Goal: Task Accomplishment & Management: Manage account settings

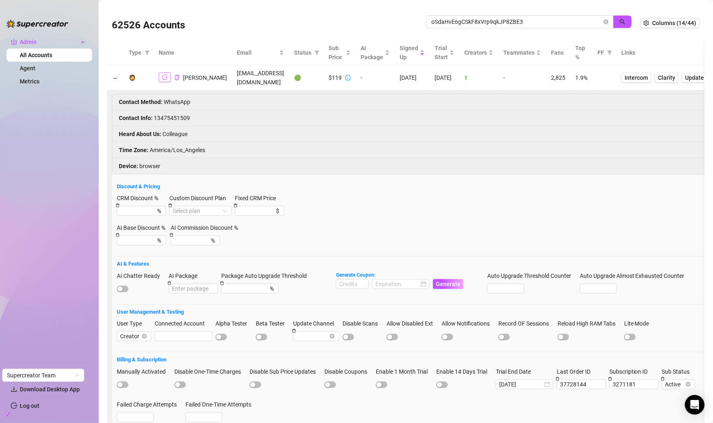
click at [167, 78] on icon "logout" at bounding box center [165, 77] width 6 height 5
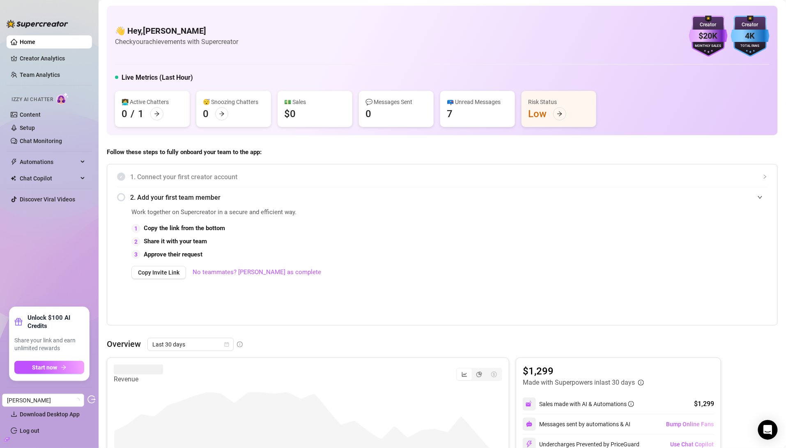
click at [4, 422] on icon "build" at bounding box center [7, 439] width 6 height 4
click at [45, 390] on ul "Settings Download Desktop App Log out" at bounding box center [49, 411] width 85 height 57
click at [42, 398] on link "Settings" at bounding box center [31, 397] width 22 height 7
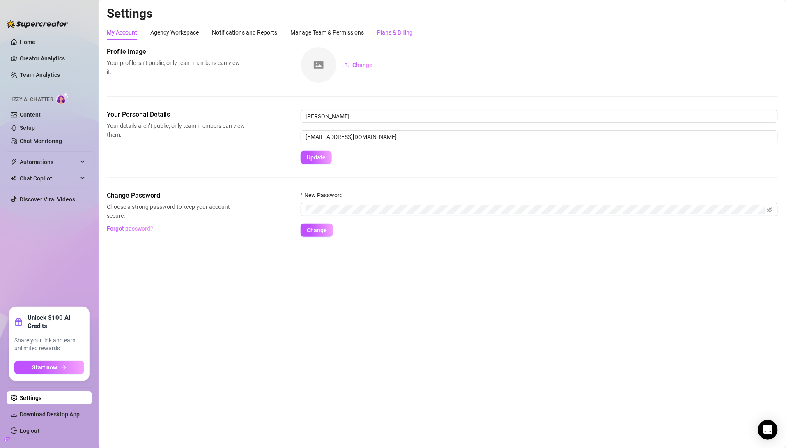
click at [397, 36] on div "Plans & Billing" at bounding box center [395, 32] width 36 height 9
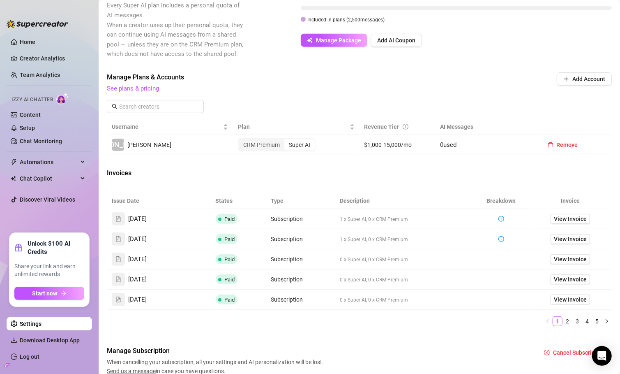
scroll to position [205, 0]
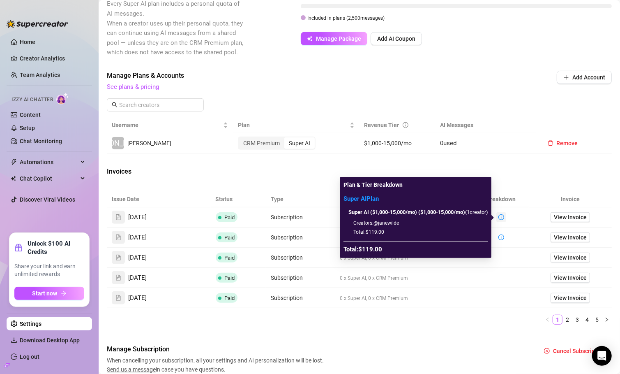
click at [500, 217] on icon "info-circle" at bounding box center [501, 217] width 6 height 6
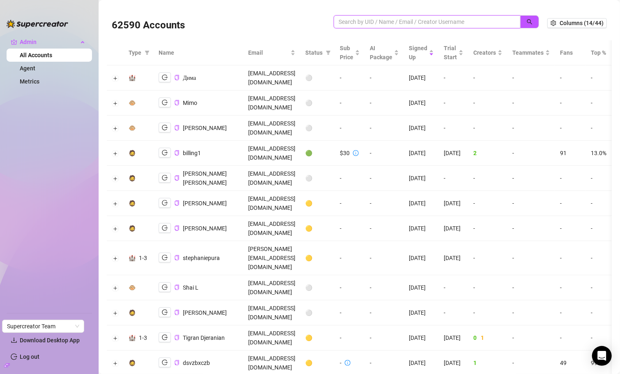
click at [364, 20] on input "search" at bounding box center [424, 21] width 171 height 9
paste input "sxw4DITe0ASavrD6JV4ZpYK5YpT2"
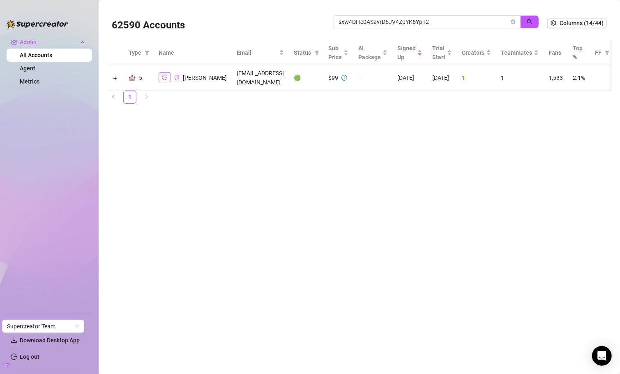
click at [166, 76] on icon "logout" at bounding box center [165, 77] width 6 height 6
click at [422, 19] on input "sxw4DITe0ASavrD6JV4ZpYK5YpT2" at bounding box center [424, 21] width 171 height 9
paste input "GlspeX1CNderz69Cud77upwywhl"
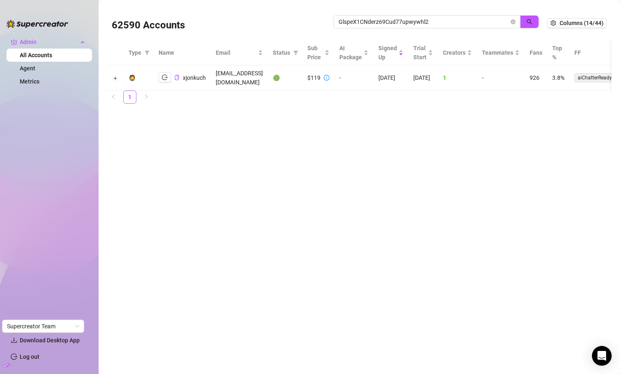
click at [330, 76] on div at bounding box center [327, 77] width 6 height 9
click at [408, 91] on ul "1" at bounding box center [359, 96] width 505 height 13
click at [167, 75] on icon "logout" at bounding box center [165, 77] width 6 height 6
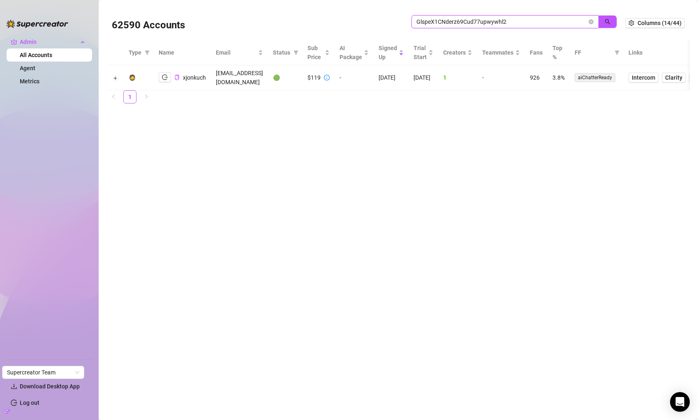
click at [481, 22] on input "GlspeX1CNderz69Cud77upwywhl2" at bounding box center [501, 21] width 171 height 9
paste input "QGsEMJfcAINu0hmoiNf0P7udhNG"
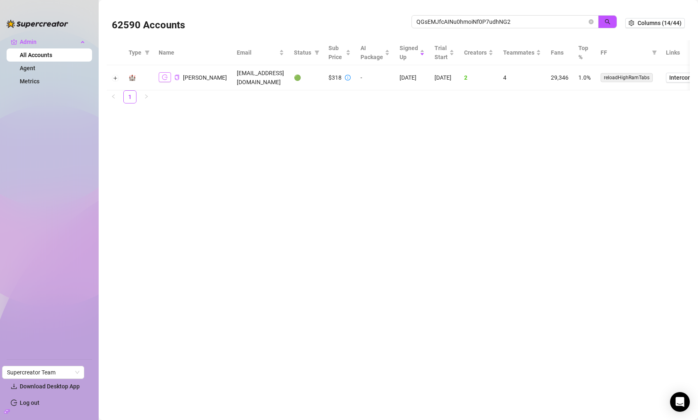
click at [164, 74] on icon "logout" at bounding box center [165, 77] width 6 height 6
click at [525, 26] on input "QGsEMJfcAINu0hmoiNf0P7udhNG2" at bounding box center [501, 21] width 171 height 9
paste input "w6TpUVhK85QhgzHth5qi2F1S64W"
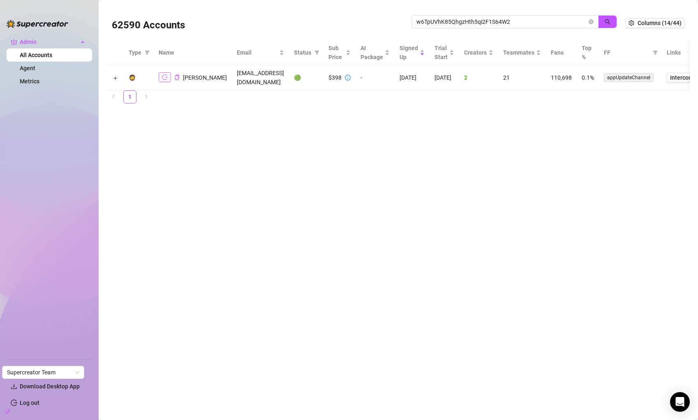
click at [166, 76] on icon "logout" at bounding box center [165, 77] width 6 height 6
click at [421, 21] on input "w6TpUVhK85QhgzHth5qi2F1S64W2" at bounding box center [501, 21] width 171 height 9
paste input "KSaICwDK0dQkW41zZi3xi3GRKbI"
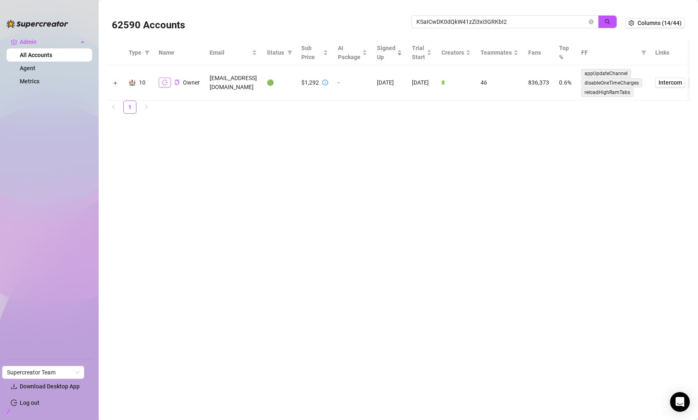
click at [167, 82] on button "button" at bounding box center [165, 83] width 12 height 10
click at [436, 21] on input "KSaICwDK0dQkW41zZi3xi3GRKbI2" at bounding box center [501, 21] width 171 height 9
paste input "OHkXRpnN6vMutaVl3e2fPZS0ozq1"
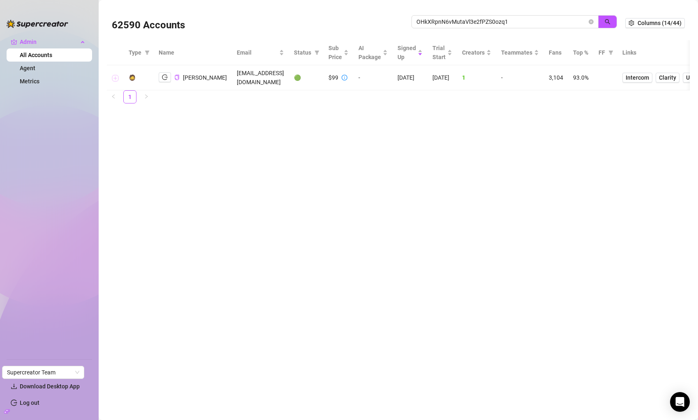
click at [113, 75] on button "Expand row" at bounding box center [115, 78] width 7 height 7
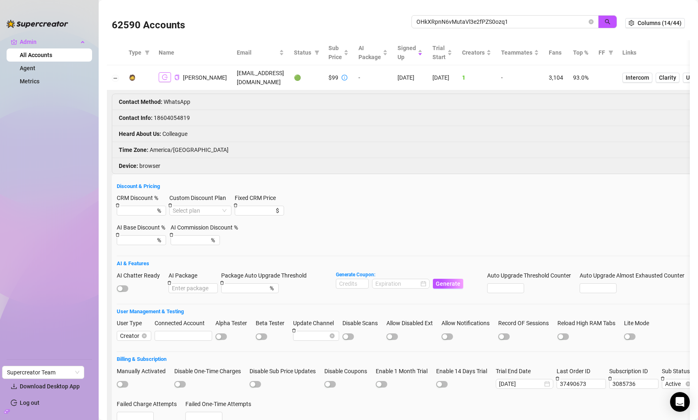
click at [169, 74] on button "button" at bounding box center [165, 77] width 12 height 10
click at [448, 17] on input "OHkXRpnN6vMutaVl3e2fPZS0ozq1" at bounding box center [501, 21] width 171 height 9
paste input "qh6YGmOghqhgYxZUgI9gk9pupqm2"
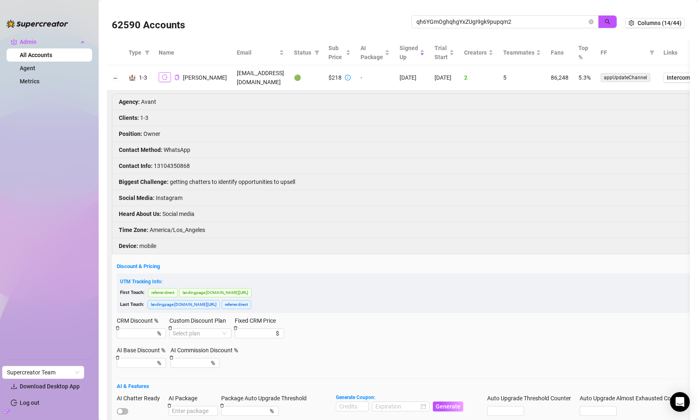
click at [159, 78] on button "button" at bounding box center [165, 77] width 12 height 10
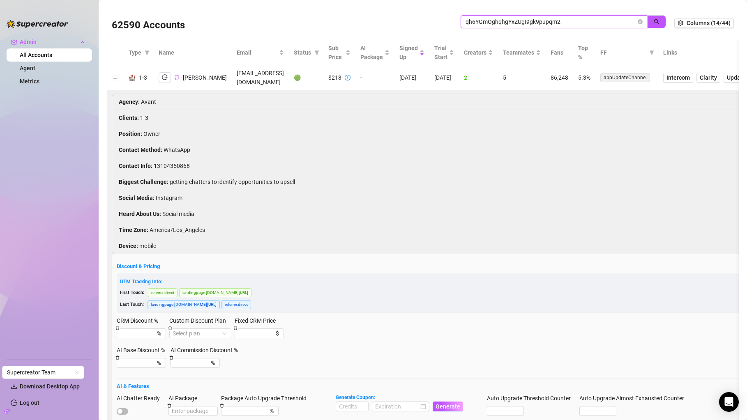
click at [521, 22] on input "qh6YGmOghqhgYxZUgI9gk9pupqm2" at bounding box center [551, 21] width 171 height 9
paste input "sEIXs87kEAXIsRvS5OfxxEvva0k"
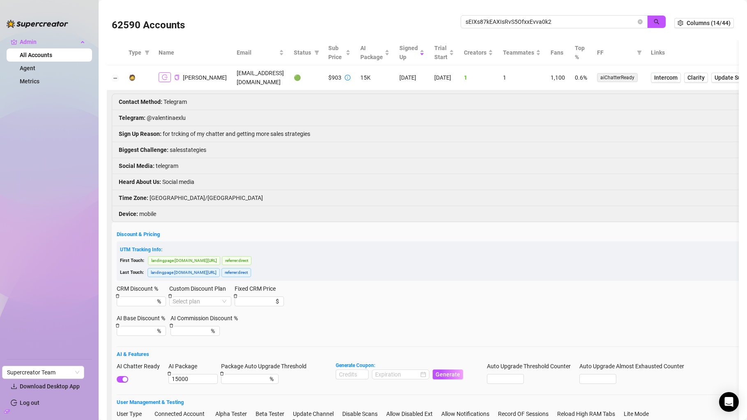
click at [162, 77] on icon "logout" at bounding box center [165, 77] width 6 height 6
click at [571, 18] on input "sEIXs87kEAXIsRvS5OfxxEvva0k2" at bounding box center [551, 21] width 171 height 9
paste input "pvAPmNM4zFYrWj2ELBzlkFtI8Mm"
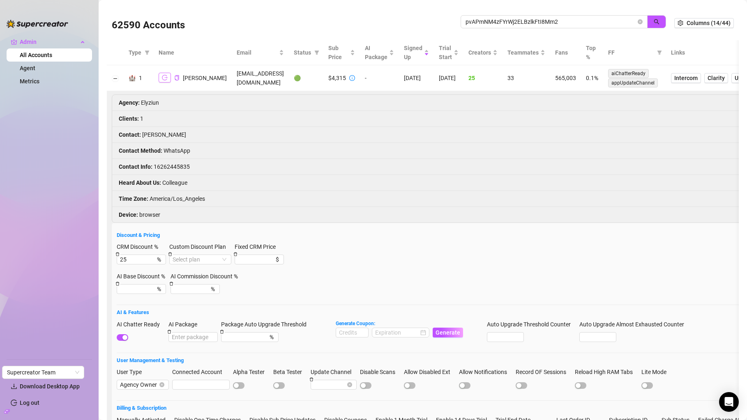
click at [163, 76] on icon "logout" at bounding box center [165, 77] width 6 height 5
click at [525, 25] on input "pvAPmNM4zFYrWj2ELBzlkFtI8Mm2" at bounding box center [551, 21] width 171 height 9
paste input "KaI89y4MNKWRVXu0NGEz0ZLiYmy1"
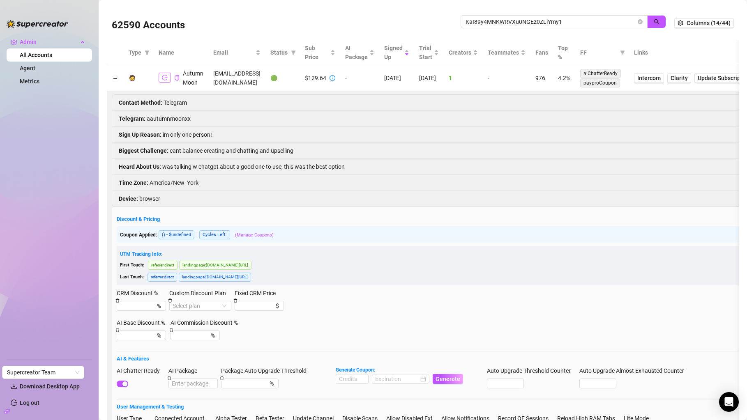
click at [166, 76] on icon "logout" at bounding box center [165, 78] width 6 height 6
click at [487, 21] on input "KaI89y4MNKWRVXu0NGEz0ZLiYmy1" at bounding box center [551, 21] width 171 height 9
paste input "G64WdtMQGBMaIu2t3mAx92avdfq2"
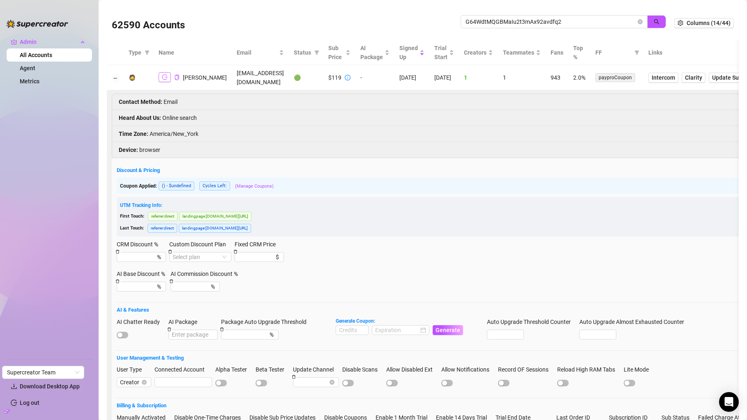
click at [164, 72] on button "button" at bounding box center [165, 77] width 12 height 10
click at [567, 21] on input "G64WdtMQGBMaIu2t3mAx92avdfq2" at bounding box center [551, 21] width 171 height 9
paste input "7Lck65TxCRQQWP4Gr4Ox41OtvOC"
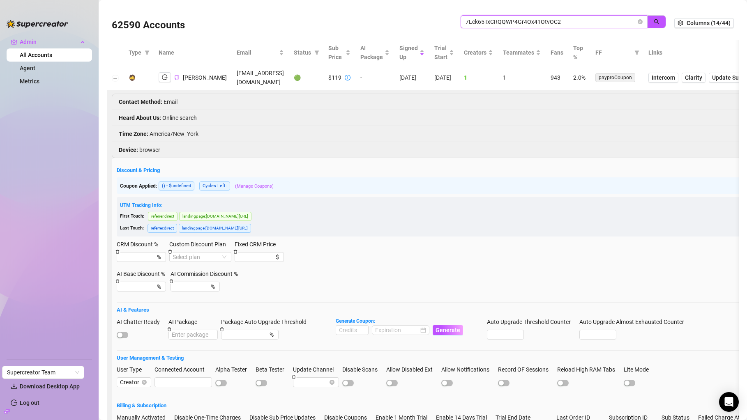
type input "7Lck65TxCRQQWP4Gr4Ox41OtvOC2"
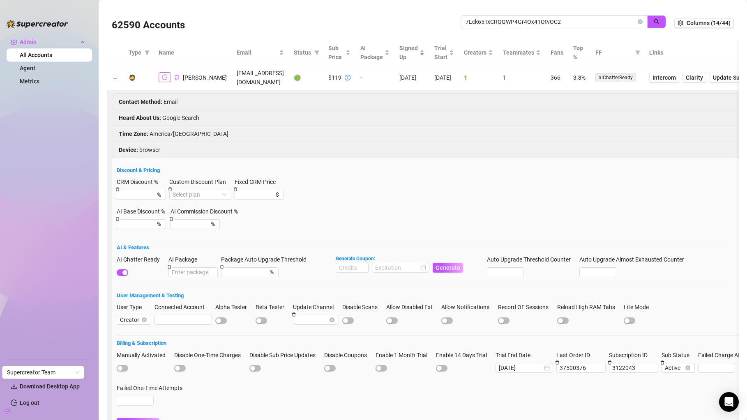
click at [166, 77] on icon "logout" at bounding box center [165, 77] width 6 height 6
click at [620, 21] on span "7Lck65TxCRQQWP4Gr4Ox41OtvOC2" at bounding box center [554, 21] width 187 height 13
click at [620, 21] on icon "close-circle" at bounding box center [640, 21] width 5 height 5
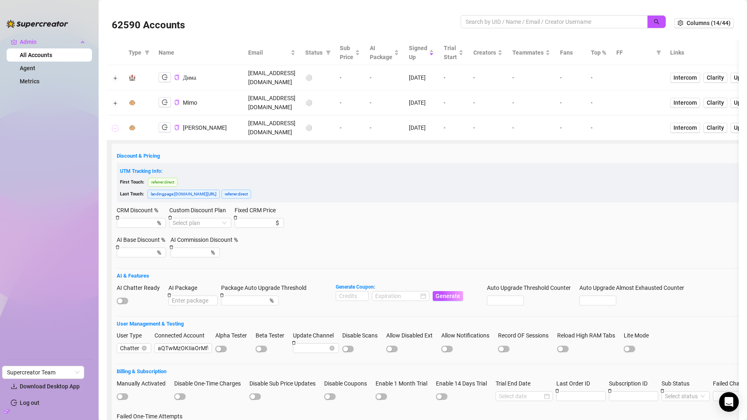
click at [117, 125] on button "Collapse row" at bounding box center [115, 128] width 7 height 7
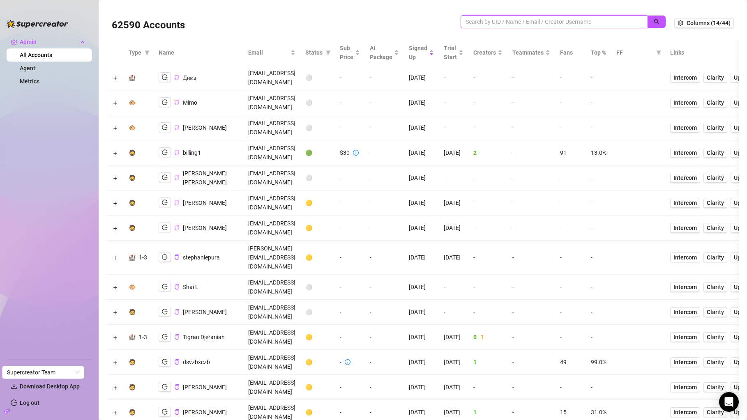
click at [534, 23] on input "search" at bounding box center [551, 21] width 171 height 9
paste input "7Lck65TxCRQQWP4Gr4Ox41OtvOC2"
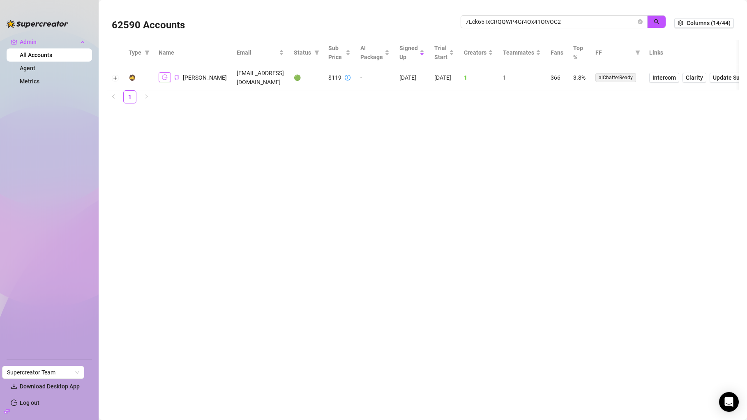
click at [163, 81] on button "button" at bounding box center [165, 77] width 12 height 10
click at [506, 21] on input "7Lck65TxCRQQWP4Gr4Ox41OtvOC2" at bounding box center [551, 21] width 171 height 9
paste input "06xuiIlysmgUh4Newo5Fm9mEkcH"
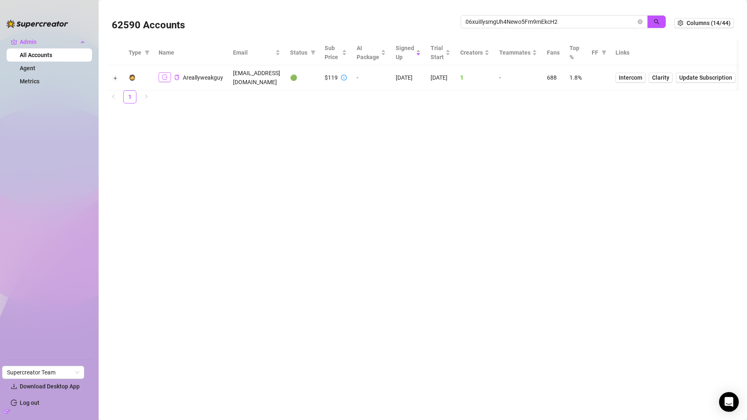
click at [165, 75] on icon "logout" at bounding box center [165, 77] width 6 height 6
click at [521, 26] on span "06xuiIlysmgUh4Newo5Fm9mEkcH2" at bounding box center [554, 21] width 187 height 13
click at [526, 23] on input "06xuiIlysmgUh4Newo5Fm9mEkcH2" at bounding box center [551, 21] width 171 height 9
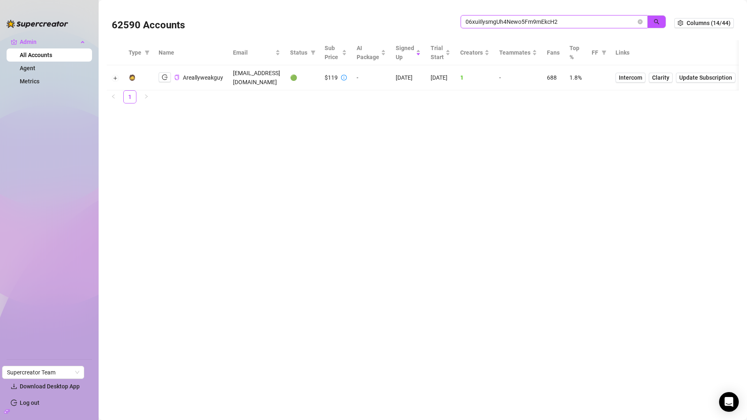
click at [526, 23] on input "06xuiIlysmgUh4Newo5Fm9mEkcH2" at bounding box center [551, 21] width 171 height 9
paste input "Yzceu11xnTQcOLKYSVFovuIJt6L"
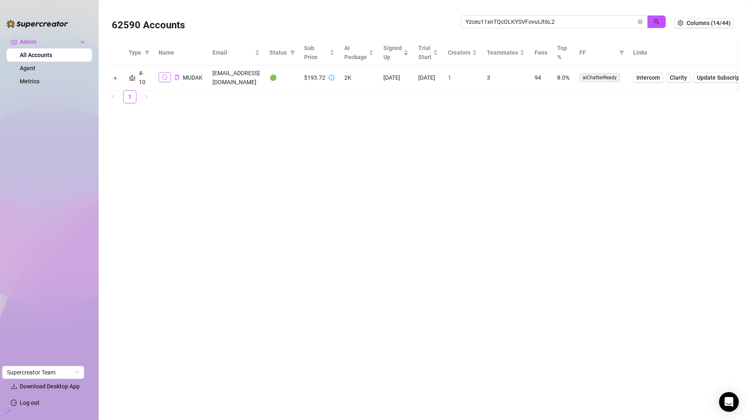
click at [165, 81] on button "button" at bounding box center [165, 77] width 12 height 10
click at [501, 19] on input "Yzceu11xnTQcOLKYSVFovuIJt6L2" at bounding box center [551, 21] width 171 height 9
paste input "bFk8bM3kuyccIPrAjlsc3SHOTdb"
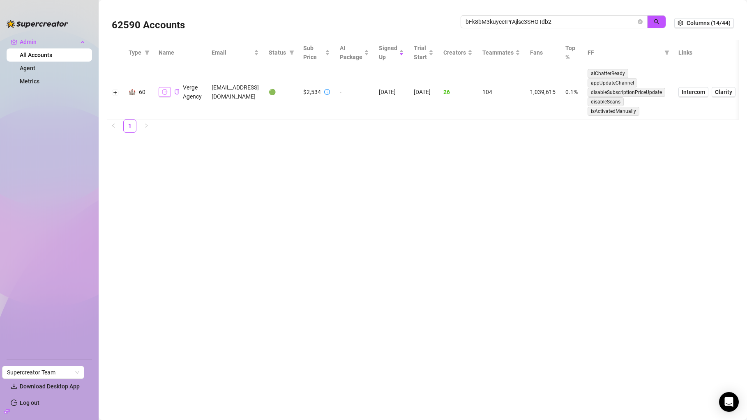
click at [162, 89] on icon "logout" at bounding box center [165, 92] width 6 height 6
click at [537, 21] on input "bFk8bM3kuyccIPrAjlsc3SHOTdb2" at bounding box center [551, 21] width 171 height 9
paste input "6Xxdezi9idXQOEBDzmDgZjB4GWz"
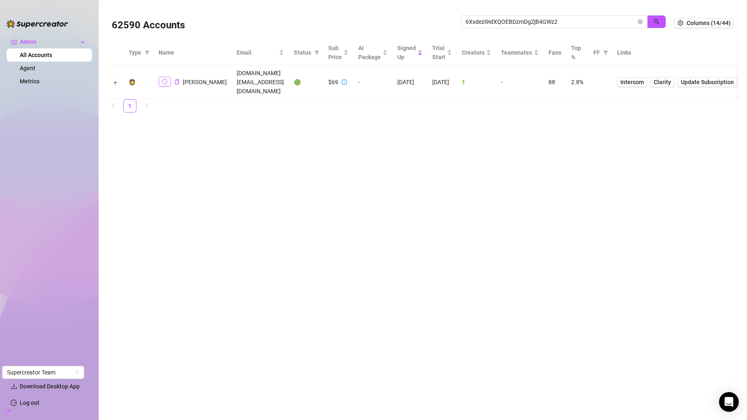
click at [165, 79] on icon "logout" at bounding box center [165, 82] width 6 height 6
click at [517, 23] on input "6Xxdezi9idXQOEBDzmDgZjB4GWz2" at bounding box center [551, 21] width 171 height 9
paste input "ZAYagvIKx6MeoaYnK4qATV39RQ13"
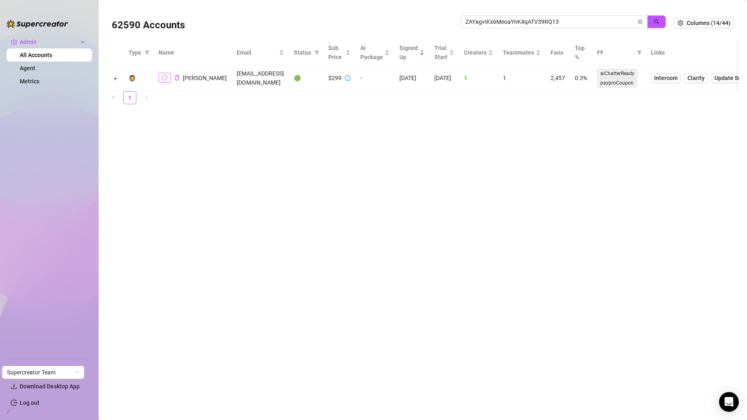
click at [166, 79] on icon "logout" at bounding box center [165, 77] width 6 height 5
click at [619, 24] on input "ZAYagvIKx6MeoaYnK4qATV39RQ13" at bounding box center [551, 21] width 171 height 9
paste input "5ejgNSAyXpcCn5Ku7A2ERakIxCp2"
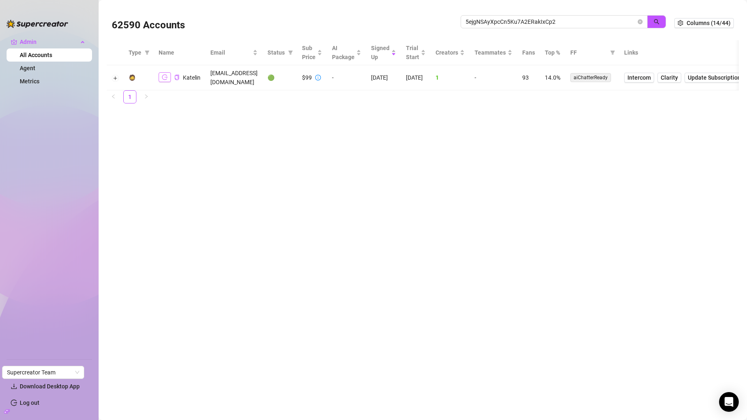
click at [166, 76] on icon "logout" at bounding box center [165, 77] width 6 height 6
click at [558, 21] on input "5ejgNSAyXpcCn5Ku7A2ERakIxCp2" at bounding box center [551, 21] width 171 height 9
paste input "eYZcAQqFahNh4GBA4JpWYSPdCLv1"
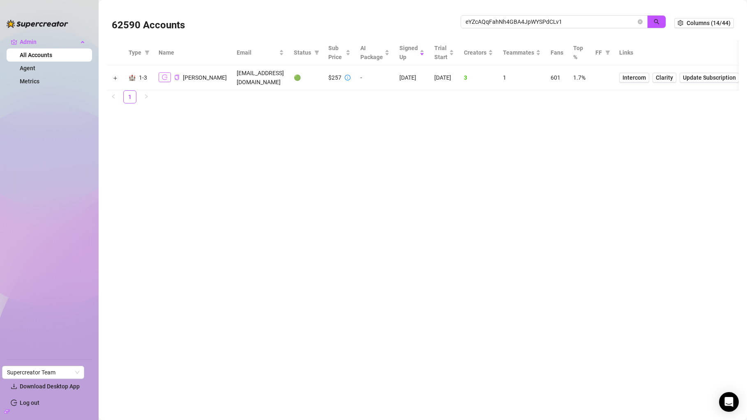
click at [161, 76] on button "button" at bounding box center [165, 77] width 12 height 10
click at [544, 23] on input "eYZcAQqFahNh4GBA4JpWYSPdCLv1" at bounding box center [551, 21] width 171 height 9
paste input "gq3N31kaEJg9OZRK1xAV42Gf3iP2"
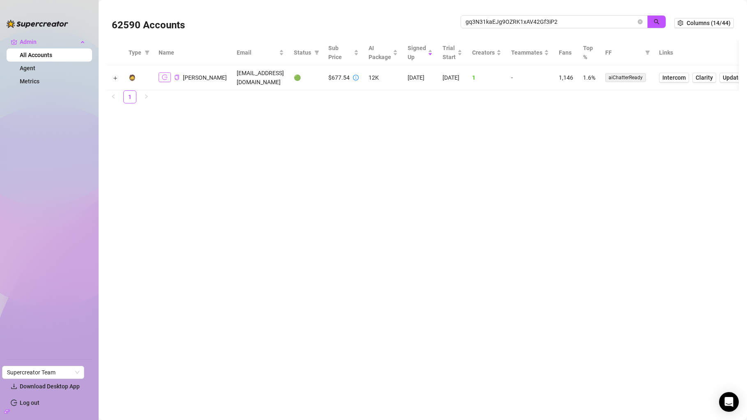
click at [163, 81] on button "button" at bounding box center [165, 77] width 12 height 10
click at [520, 24] on input "gq3N31kaEJg9OZRK1xAV42Gf3iP2" at bounding box center [551, 21] width 171 height 9
paste input "avarhodes8080@gmail.com"
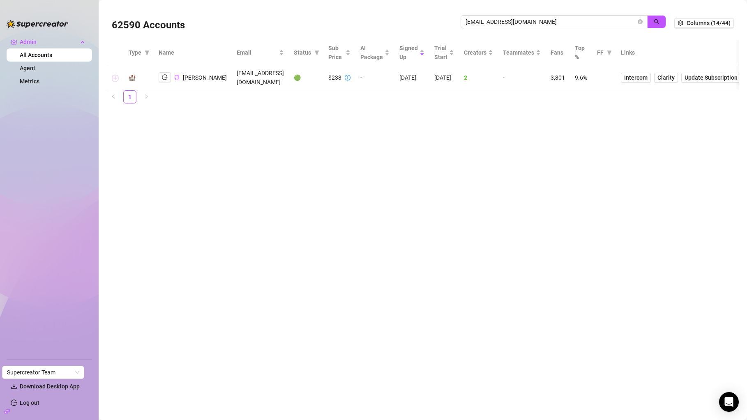
click at [116, 78] on button "Expand row" at bounding box center [115, 78] width 7 height 7
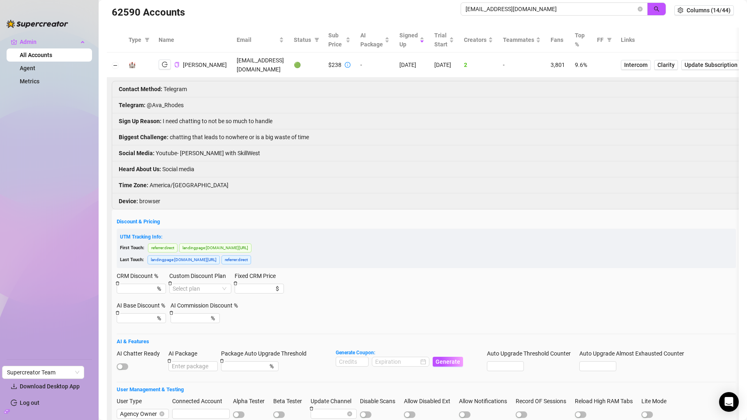
scroll to position [14, 0]
click at [512, 4] on input "avarhodes8080@gmail.com" at bounding box center [551, 7] width 171 height 9
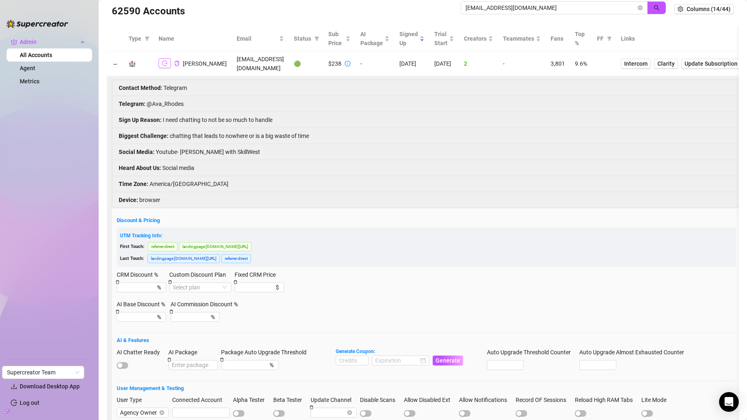
click at [162, 66] on icon "logout" at bounding box center [165, 63] width 6 height 6
click at [491, 2] on span "avarhodes8080@gmail.com" at bounding box center [554, 7] width 187 height 13
paste input "thegreyareaconsulting"
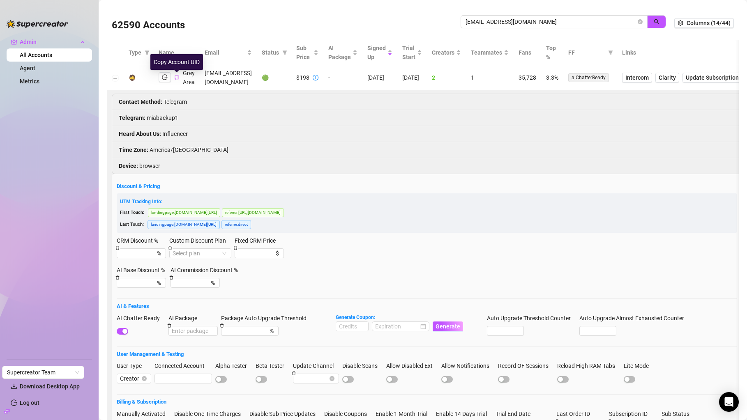
click at [175, 78] on icon "copy" at bounding box center [176, 77] width 5 height 5
click at [165, 78] on icon "logout" at bounding box center [165, 77] width 6 height 6
click at [529, 28] on div "Click to sort ascending" at bounding box center [539, 36] width 64 height 16
click at [533, 23] on input "thegreyareaconsulting@gmail.com" at bounding box center [551, 21] width 171 height 9
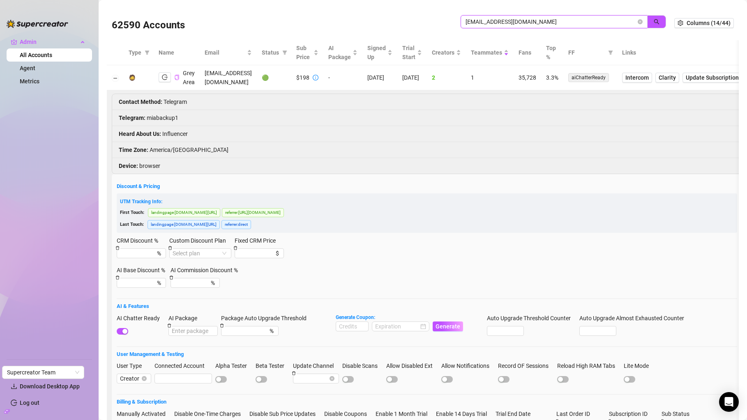
click at [533, 23] on input "thegreyareaconsulting@gmail.com" at bounding box center [551, 21] width 171 height 9
paste input "meltymochii"
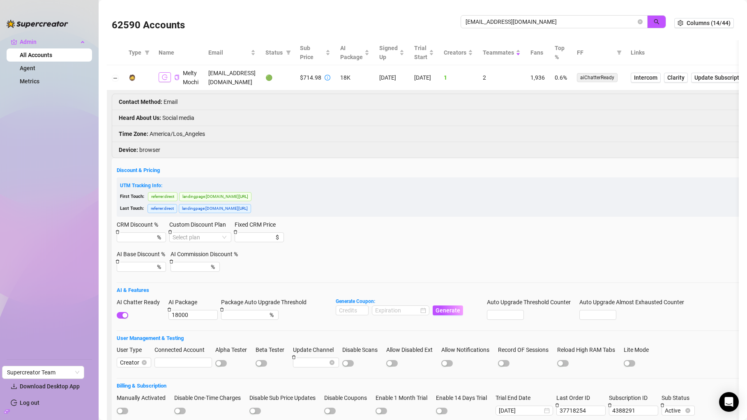
click at [168, 79] on button "button" at bounding box center [165, 77] width 12 height 10
click at [543, 28] on span "meltymochii@gmail.com" at bounding box center [554, 21] width 187 height 13
click at [543, 26] on input "meltymochii@gmail.com" at bounding box center [551, 21] width 171 height 9
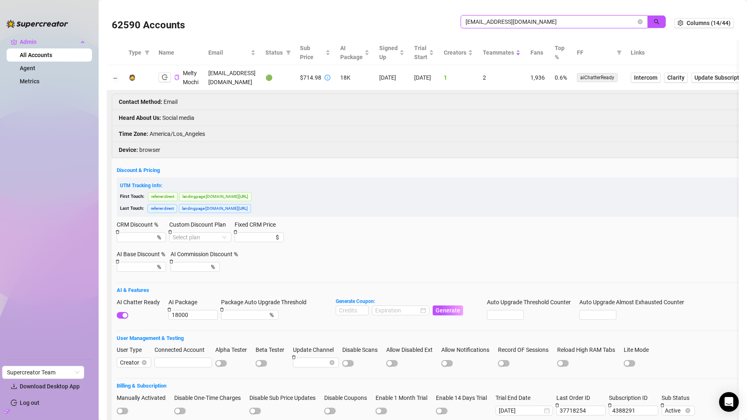
click at [543, 26] on input "meltymochii@gmail.com" at bounding box center [551, 21] width 171 height 9
paste input "xxkissmekittyxx"
type input "xxkissmekittyxx@gmail.com"
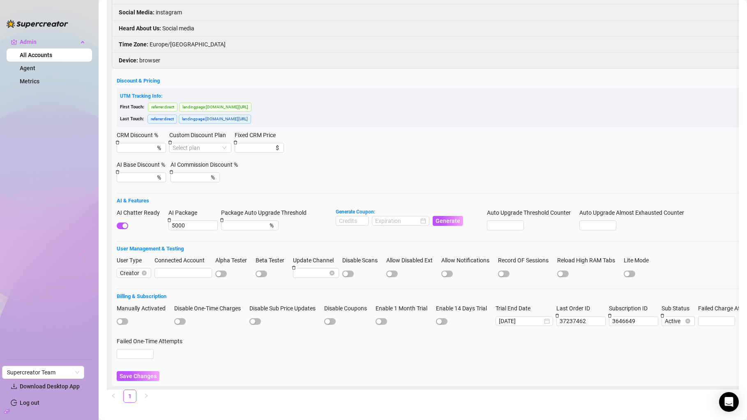
scroll to position [115, 0]
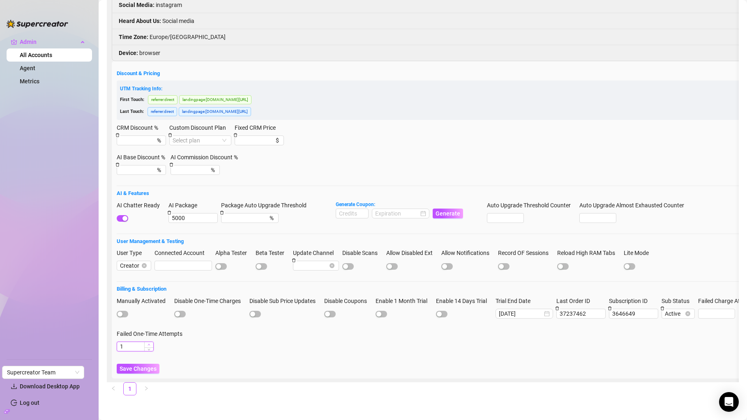
click at [148, 346] on icon "up" at bounding box center [149, 345] width 3 height 3
type input "0"
click at [152, 350] on span "Decrease Value" at bounding box center [148, 348] width 9 height 5
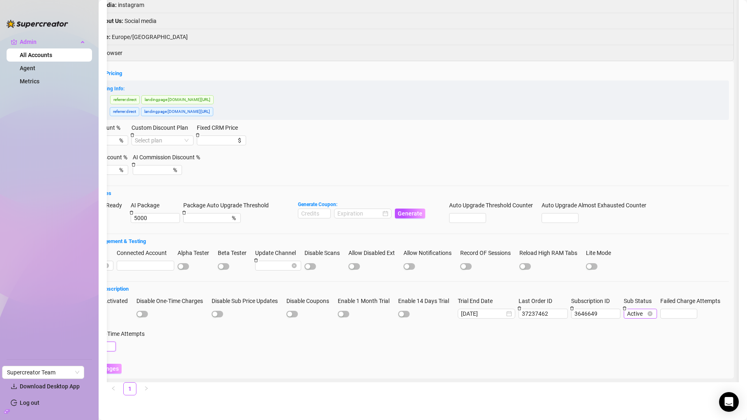
scroll to position [0, 57]
type input "0"
click at [620, 316] on span "Decrease Value" at bounding box center [692, 315] width 9 height 5
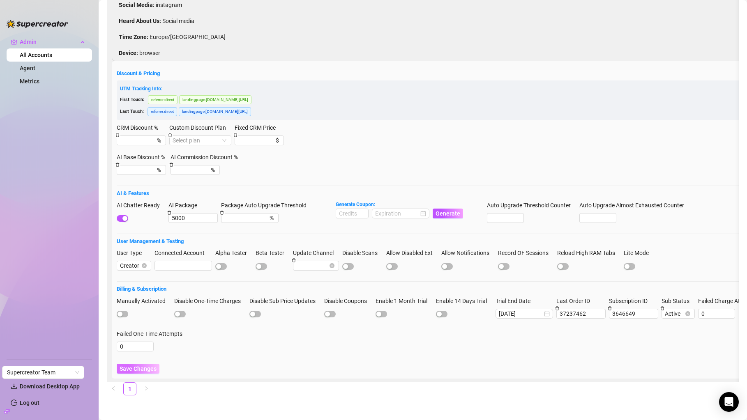
click at [153, 368] on span "Save Changes" at bounding box center [138, 369] width 37 height 7
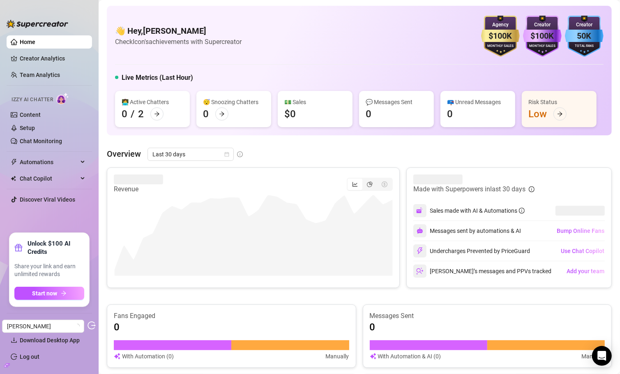
click at [5, 366] on icon "build" at bounding box center [7, 365] width 6 height 4
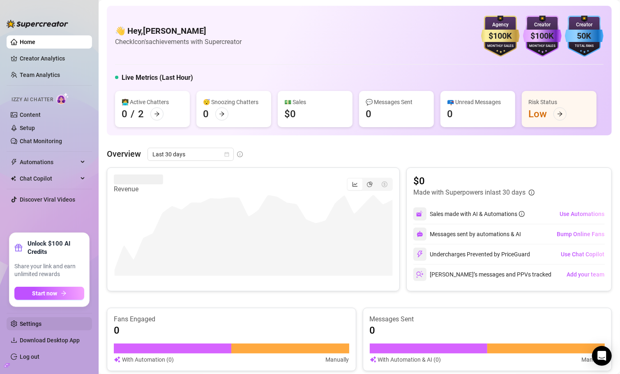
click at [28, 320] on link "Settings" at bounding box center [31, 323] width 22 height 7
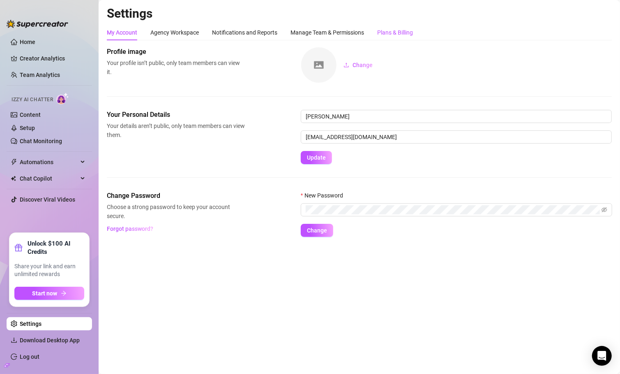
click at [401, 29] on div "Plans & Billing" at bounding box center [395, 32] width 36 height 9
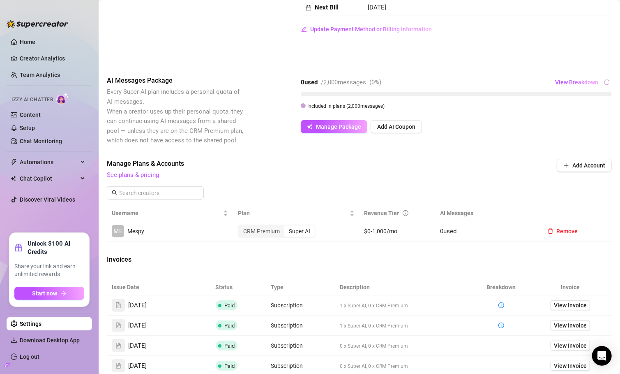
scroll to position [119, 0]
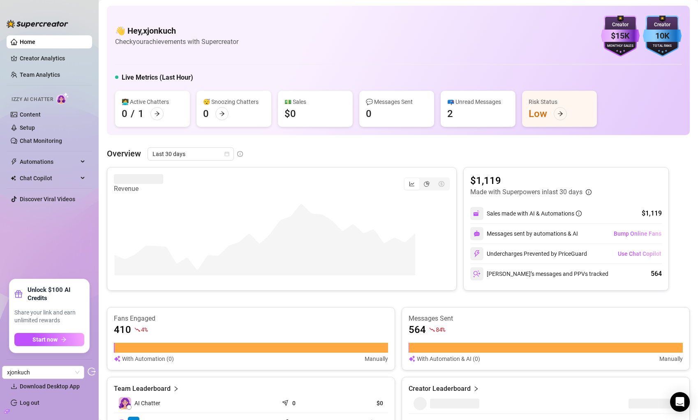
click at [7, 373] on icon "build" at bounding box center [6, 411] width 3 height 3
click at [34, 372] on link "Settings" at bounding box center [31, 370] width 22 height 7
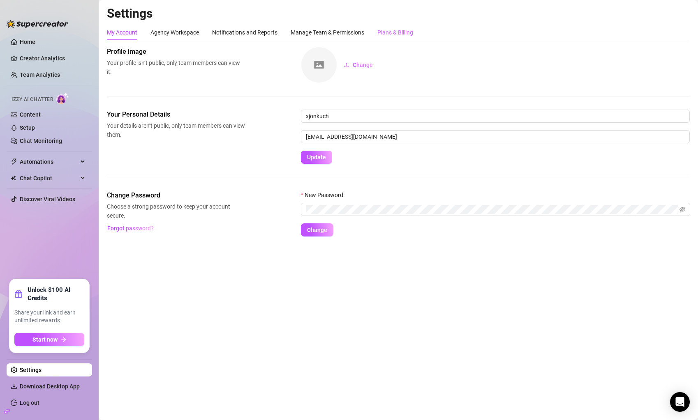
click at [392, 25] on div "Plans & Billing" at bounding box center [395, 33] width 36 height 16
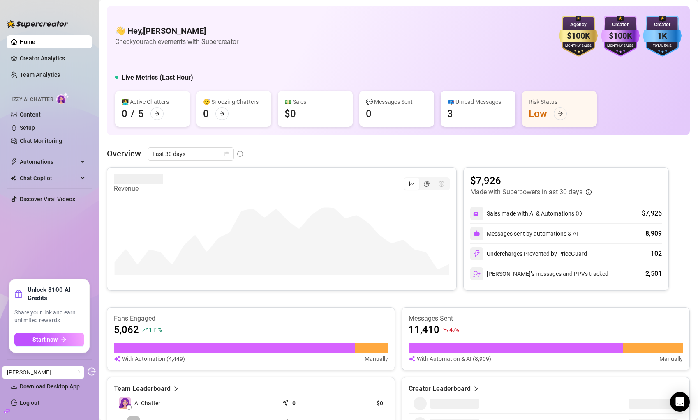
scroll to position [5, 0]
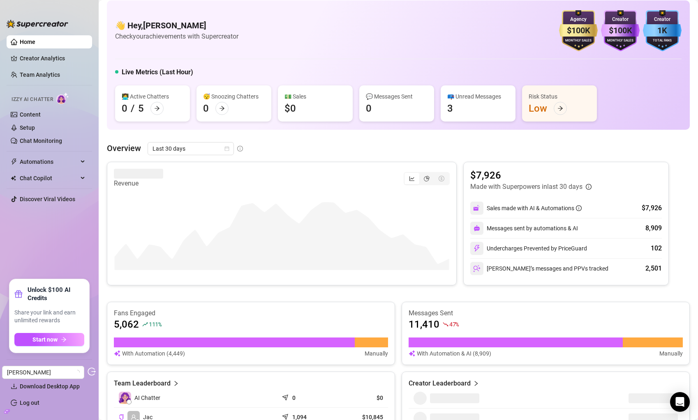
click at [7, 412] on icon "build" at bounding box center [7, 412] width 6 height 6
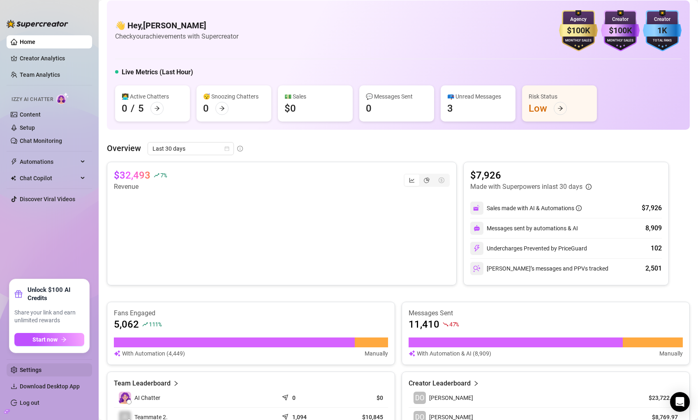
click at [34, 370] on link "Settings" at bounding box center [31, 370] width 22 height 7
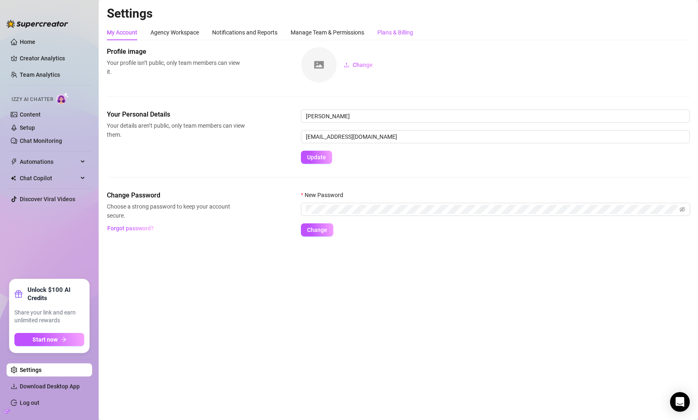
click at [397, 31] on div "Plans & Billing" at bounding box center [395, 32] width 36 height 9
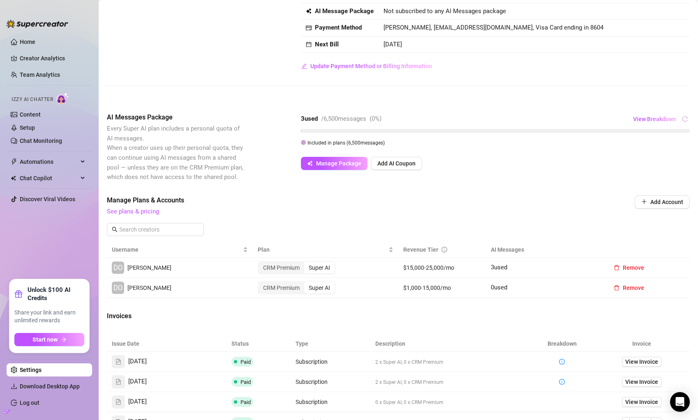
scroll to position [64, 0]
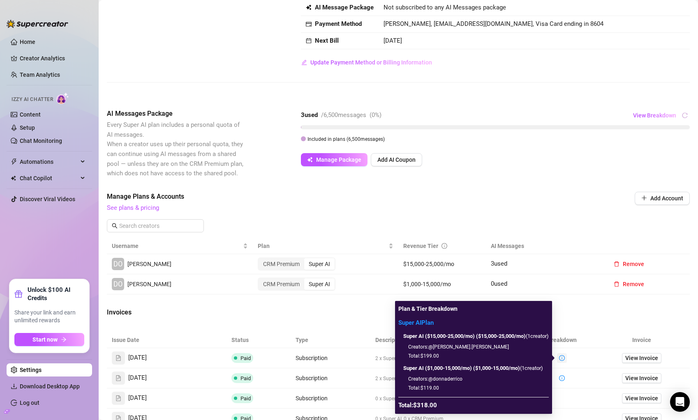
click at [563, 357] on icon "info-circle" at bounding box center [562, 358] width 6 height 6
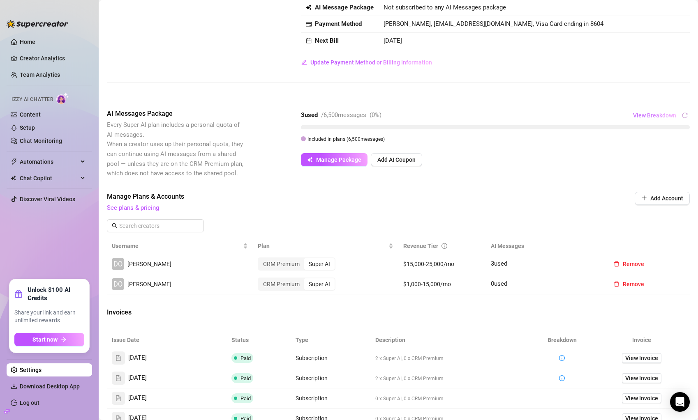
click at [662, 119] on span "View Breakdown" at bounding box center [654, 115] width 43 height 7
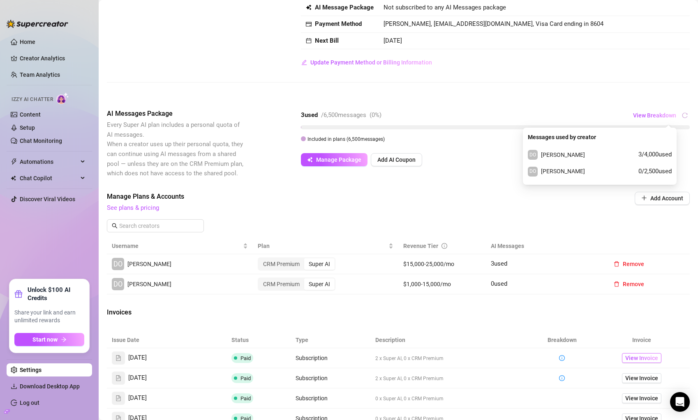
click at [637, 359] on span "View Invoice" at bounding box center [641, 358] width 33 height 9
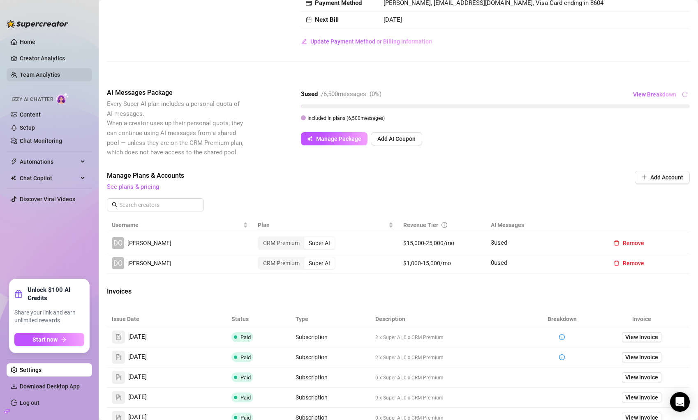
scroll to position [85, 0]
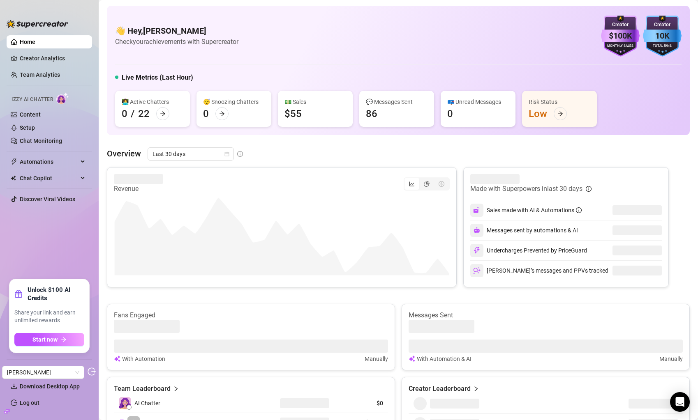
click at [8, 408] on div at bounding box center [7, 411] width 6 height 9
click at [7, 412] on icon "build" at bounding box center [7, 412] width 6 height 4
click at [35, 370] on link "Settings" at bounding box center [31, 370] width 22 height 7
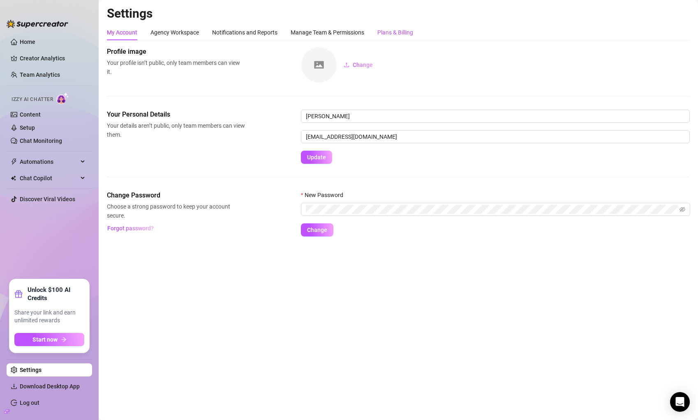
click at [396, 32] on div "Plans & Billing" at bounding box center [395, 32] width 36 height 9
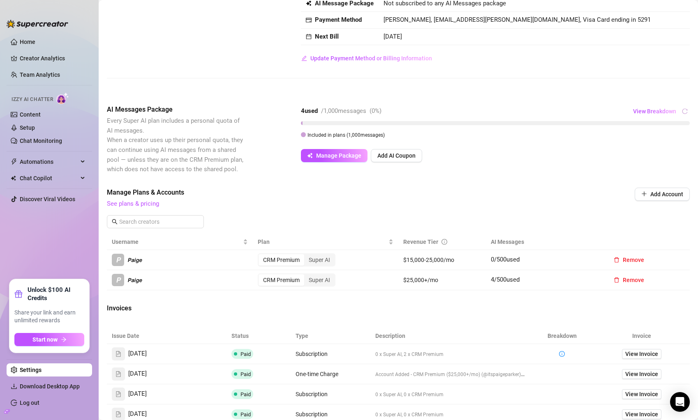
scroll to position [35, 0]
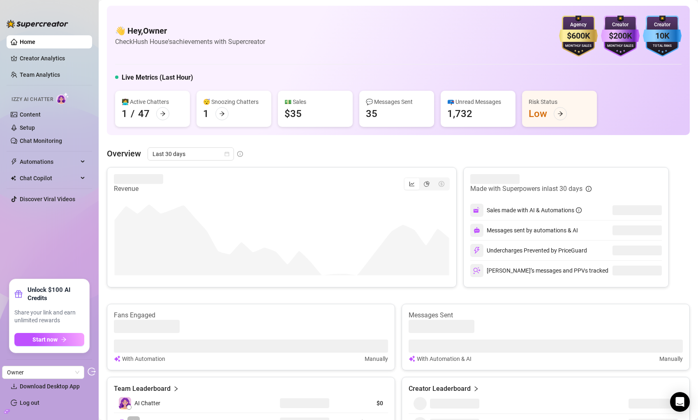
click at [6, 411] on icon "build" at bounding box center [6, 411] width 3 height 3
click at [40, 369] on link "Settings" at bounding box center [31, 370] width 22 height 7
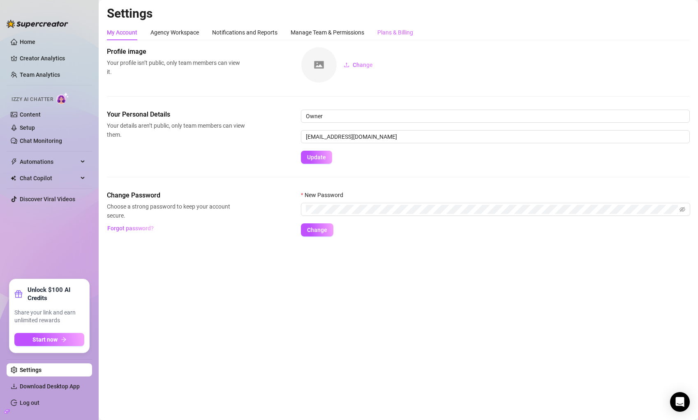
click at [391, 37] on div "Plans & Billing" at bounding box center [395, 33] width 36 height 16
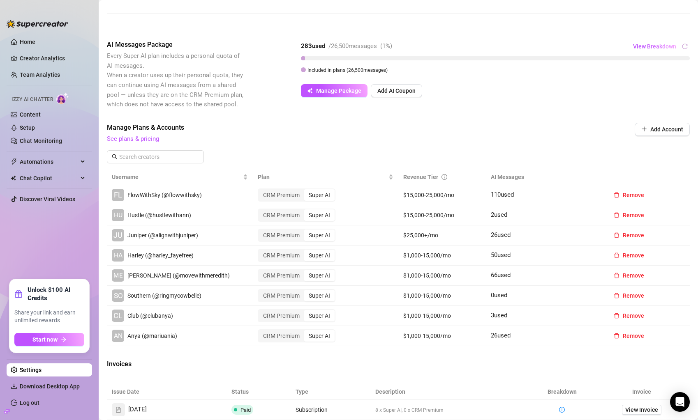
scroll to position [134, 0]
click at [660, 46] on span "View Breakdown" at bounding box center [654, 46] width 43 height 7
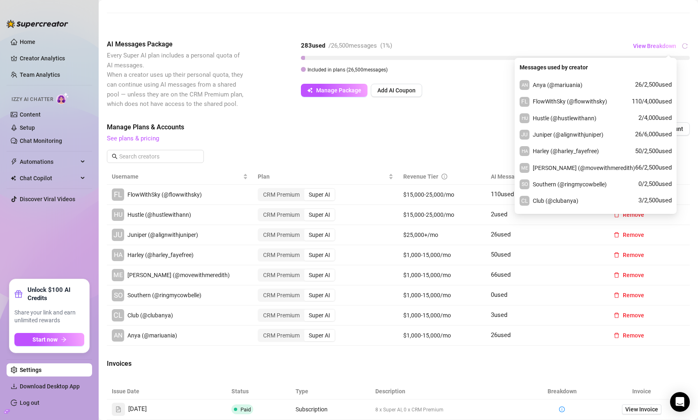
click at [475, 135] on span "See plans & pricing" at bounding box center [343, 139] width 472 height 10
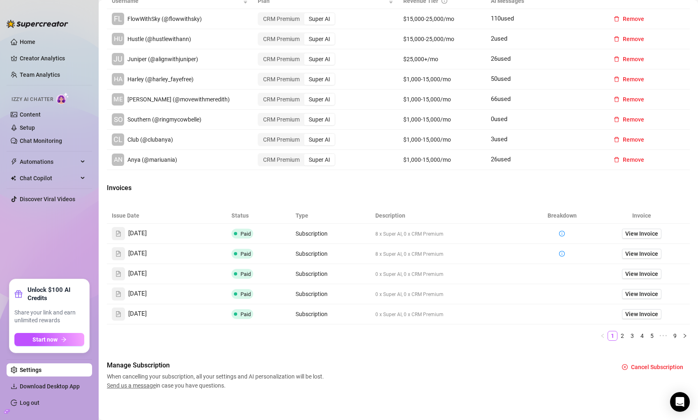
scroll to position [313, 0]
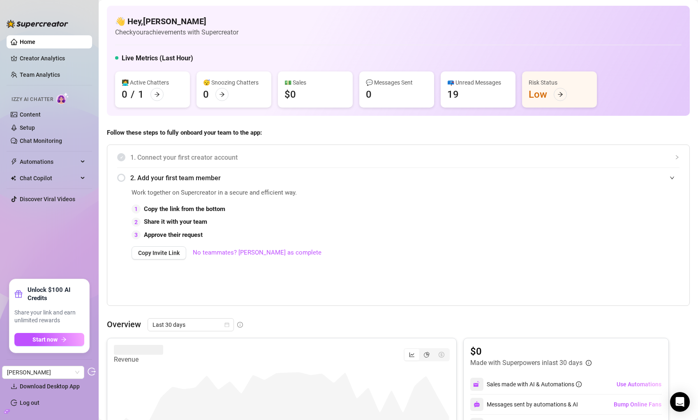
click at [6, 411] on icon "build" at bounding box center [7, 412] width 6 height 6
click at [39, 372] on link "Settings" at bounding box center [31, 370] width 22 height 7
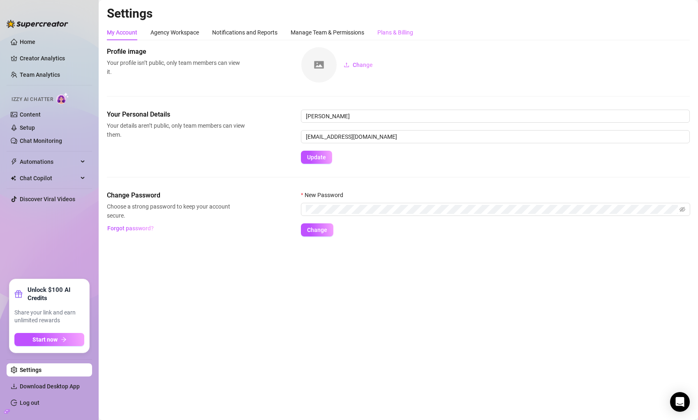
click at [409, 37] on div "Plans & Billing" at bounding box center [395, 33] width 36 height 16
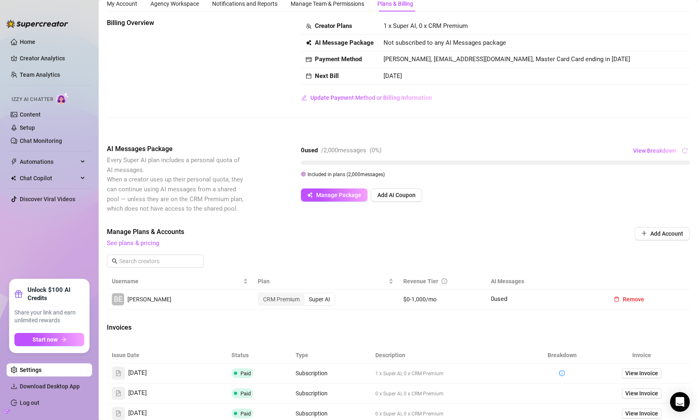
scroll to position [29, 0]
click at [640, 374] on span "View Invoice" at bounding box center [641, 373] width 33 height 9
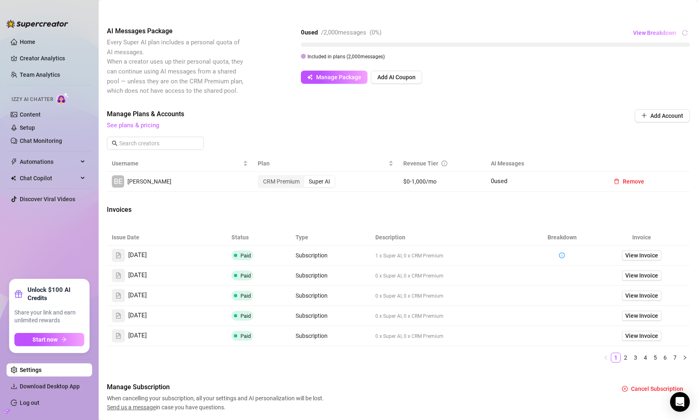
scroll to position [137, 0]
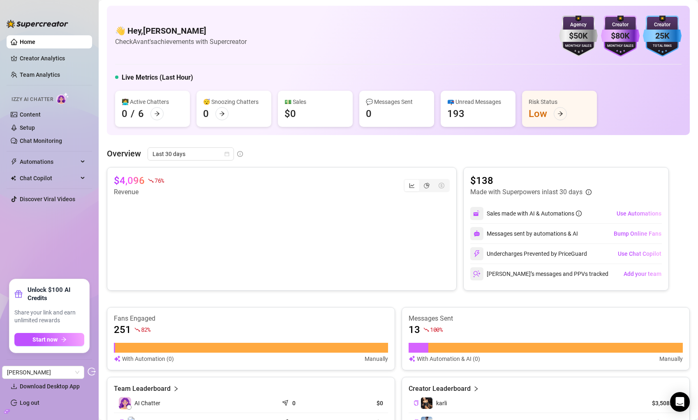
click at [6, 410] on icon "build" at bounding box center [7, 412] width 6 height 6
click at [7, 410] on icon "build" at bounding box center [7, 412] width 6 height 4
click at [7, 411] on icon "build" at bounding box center [7, 412] width 6 height 4
click at [42, 374] on link "Settings" at bounding box center [31, 370] width 22 height 7
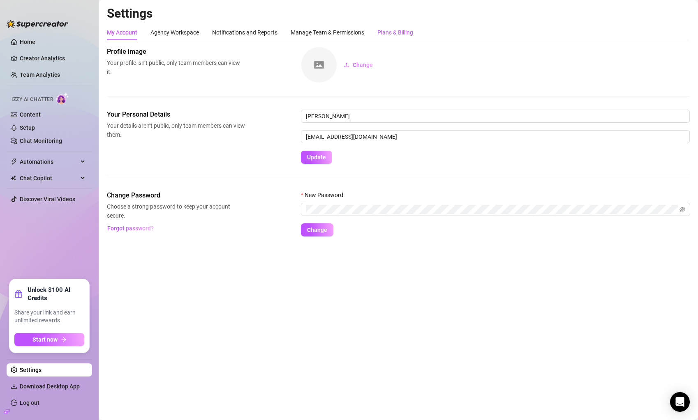
click at [397, 34] on div "Plans & Billing" at bounding box center [395, 32] width 36 height 9
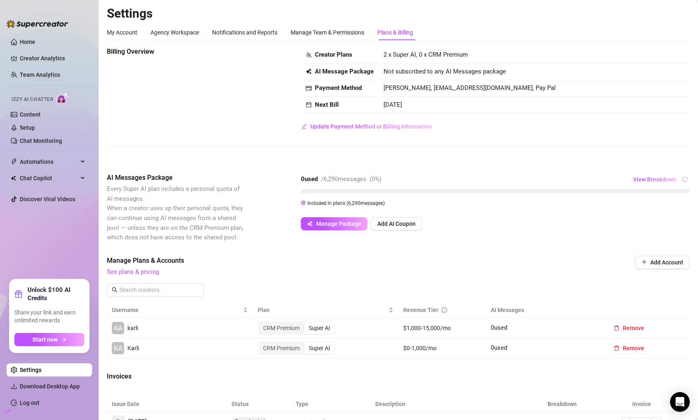
click at [3, 162] on aside "Home Creator Analytics Team Analytics Izzy AI Chatter Content Setup Chat Monito…" at bounding box center [49, 210] width 99 height 420
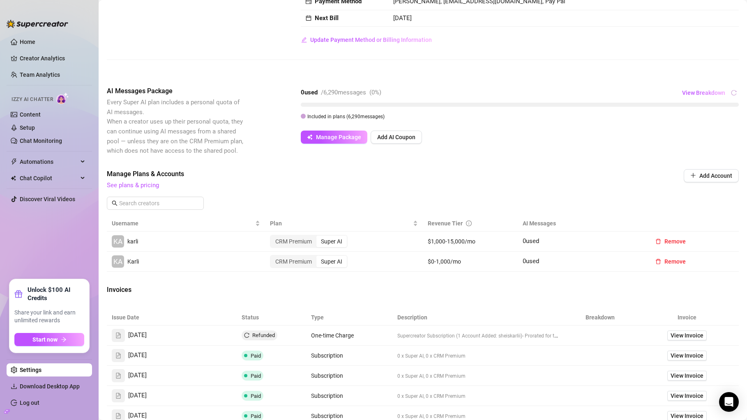
scroll to position [89, 0]
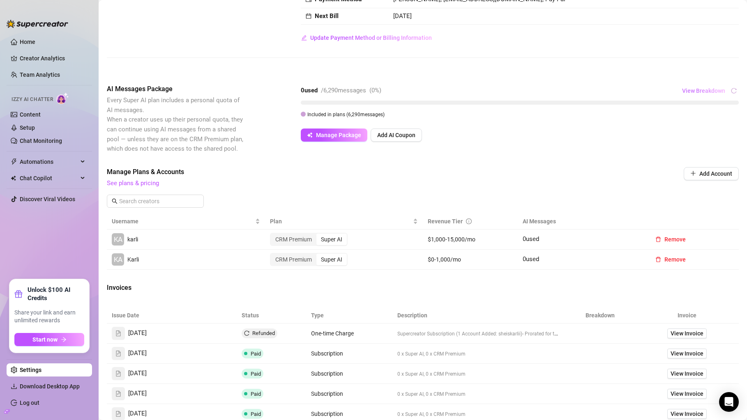
click at [697, 91] on span "View Breakdown" at bounding box center [703, 91] width 43 height 7
click at [694, 353] on span "View Invoice" at bounding box center [687, 353] width 33 height 9
click at [697, 88] on span "View Breakdown" at bounding box center [703, 91] width 43 height 7
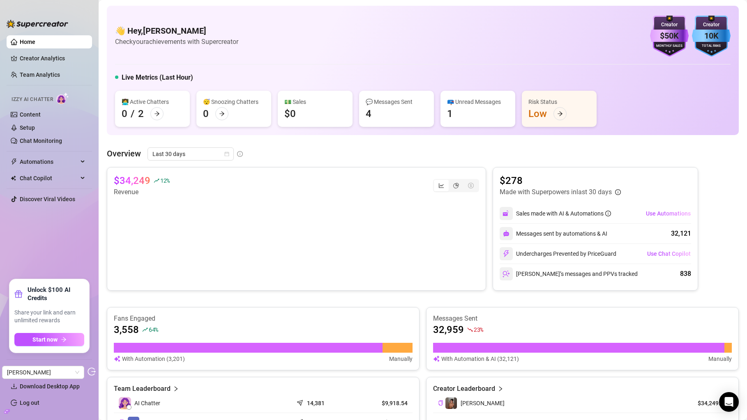
click at [7, 411] on icon "build" at bounding box center [7, 412] width 6 height 4
click at [24, 373] on link "Settings" at bounding box center [31, 370] width 22 height 7
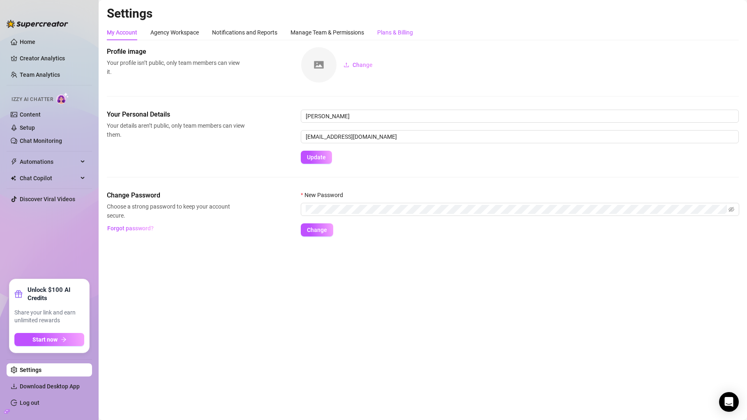
click at [392, 35] on div "Plans & Billing" at bounding box center [395, 32] width 36 height 9
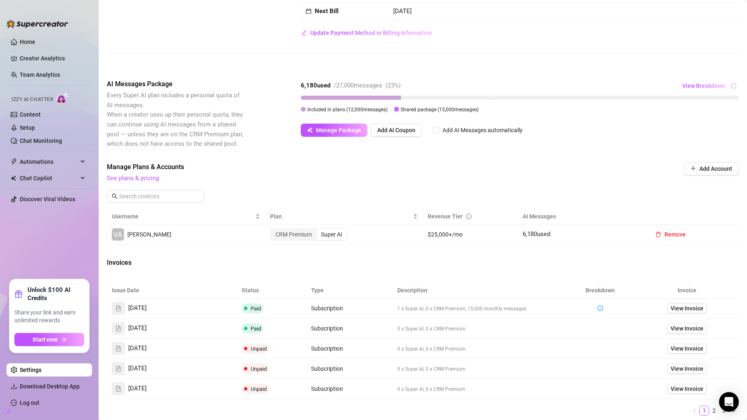
scroll to position [90, 0]
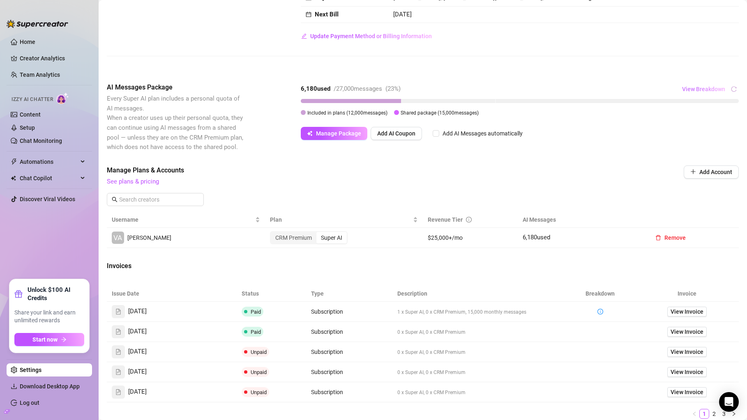
click at [707, 92] on span "View Breakdown" at bounding box center [703, 89] width 43 height 7
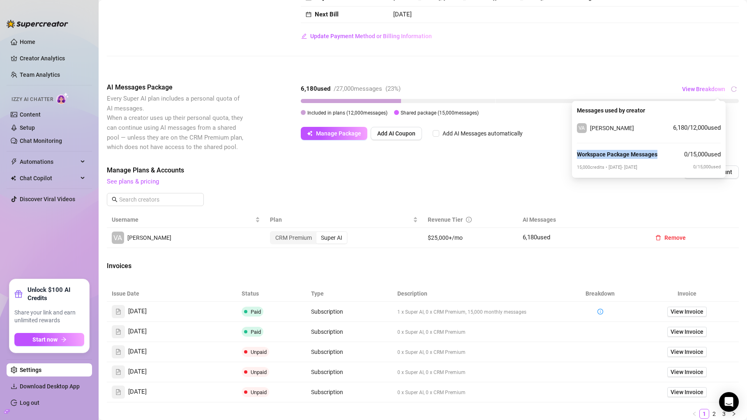
copy strong "Workspace Package Messages"
drag, startPoint x: 661, startPoint y: 157, endPoint x: 576, endPoint y: 156, distance: 85.5
click at [575, 156] on div "Messages used by creator VA Valentina 6,180 / 12,000 used Workspace Package Mes…" at bounding box center [649, 139] width 154 height 77
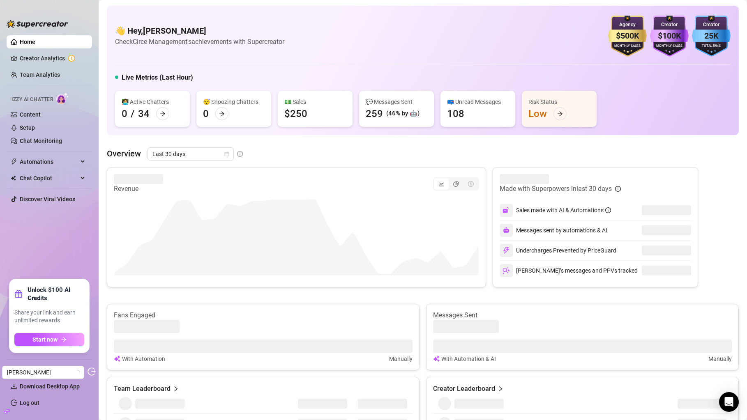
click at [8, 417] on aside "Home Creator Analytics Team Analytics Izzy AI Chatter Content Setup Chat Monito…" at bounding box center [49, 210] width 99 height 420
click at [8, 408] on div at bounding box center [7, 411] width 6 height 9
click at [8, 413] on icon "build" at bounding box center [7, 412] width 6 height 4
click at [37, 367] on link "Settings" at bounding box center [31, 370] width 22 height 7
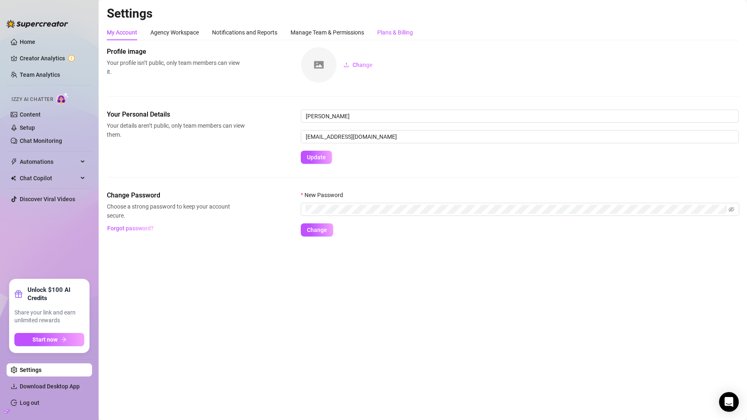
click at [402, 34] on div "Plans & Billing" at bounding box center [395, 32] width 36 height 9
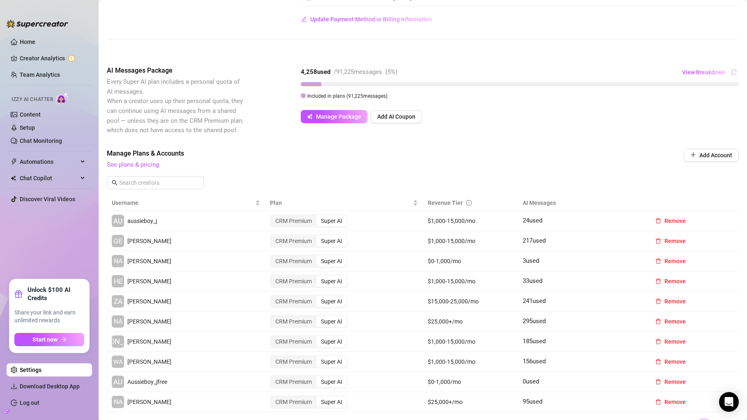
scroll to position [81, 0]
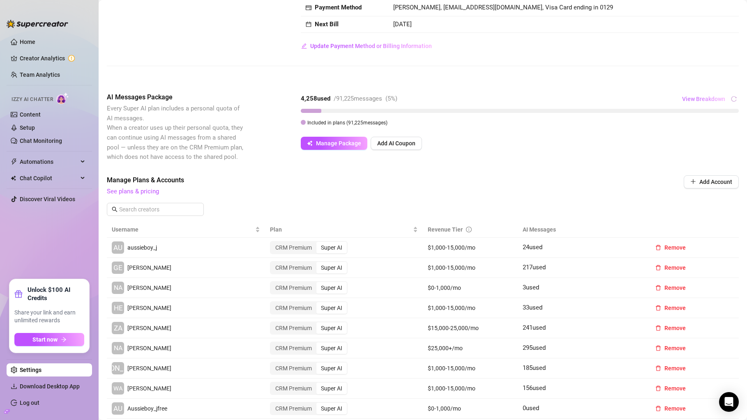
click at [705, 99] on span "View Breakdown" at bounding box center [703, 99] width 43 height 7
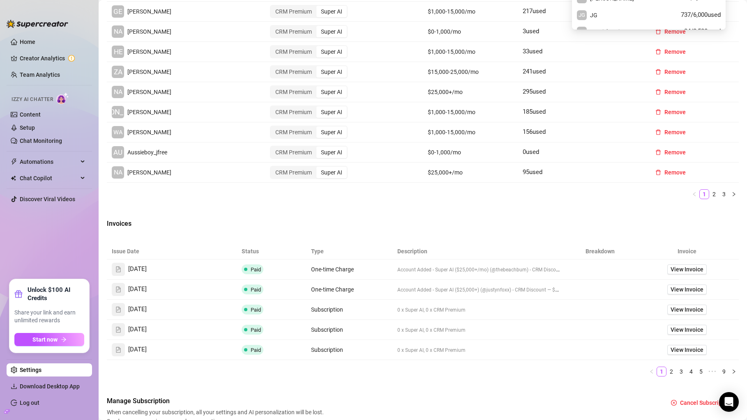
scroll to position [338, 0]
click at [684, 268] on span "View Invoice" at bounding box center [687, 268] width 33 height 9
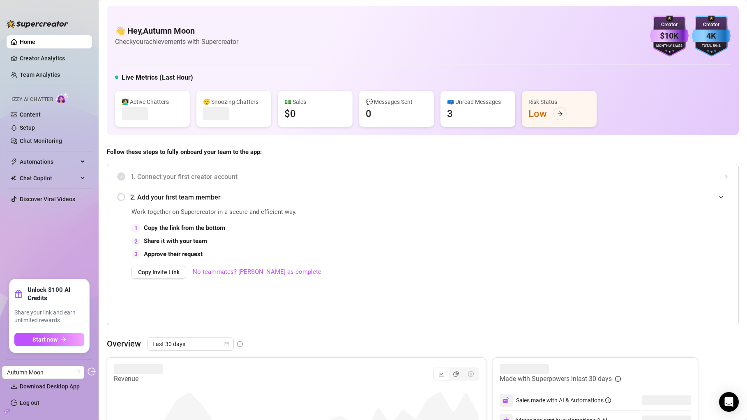
click at [6, 411] on icon "build" at bounding box center [7, 412] width 6 height 4
click at [33, 368] on link "Settings" at bounding box center [31, 370] width 22 height 7
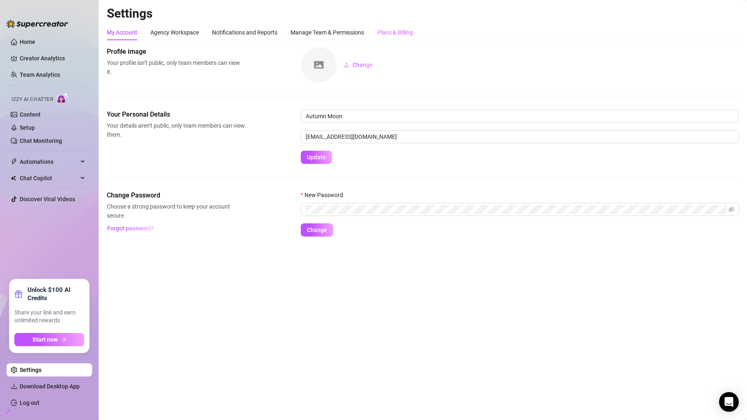
click at [401, 37] on div "Plans & Billing" at bounding box center [395, 33] width 36 height 16
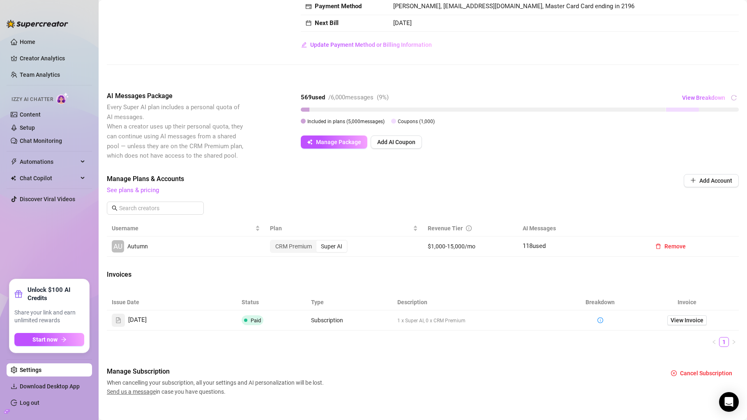
scroll to position [84, 0]
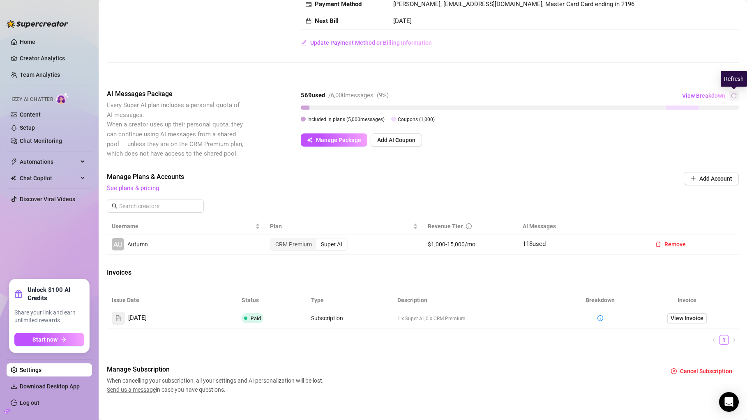
click at [733, 100] on button "button" at bounding box center [734, 96] width 10 height 10
click at [701, 99] on span "View Breakdown" at bounding box center [703, 95] width 43 height 7
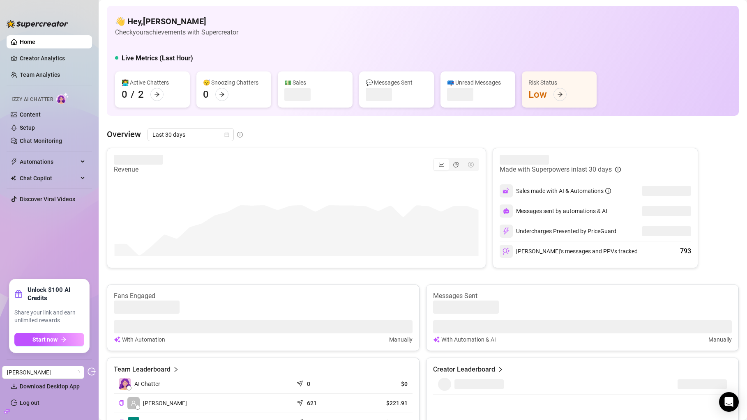
click at [8, 413] on icon "build" at bounding box center [7, 412] width 6 height 6
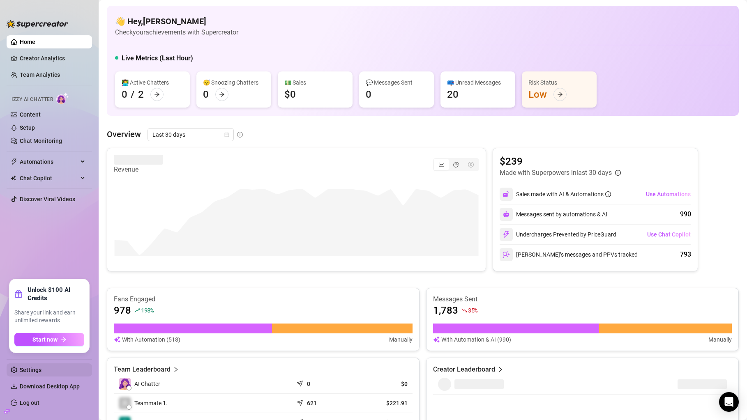
click at [42, 367] on link "Settings" at bounding box center [31, 370] width 22 height 7
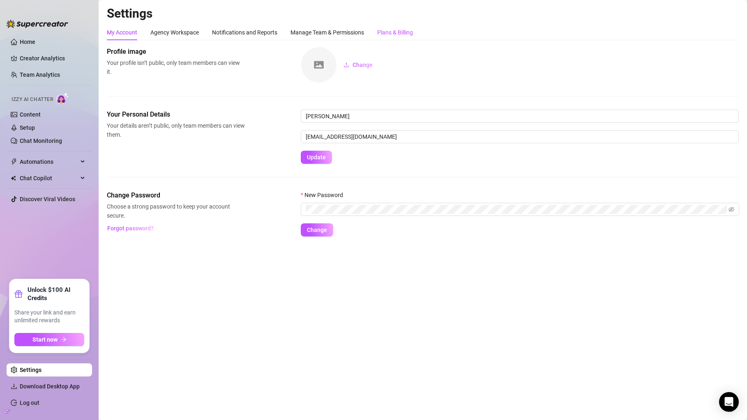
click at [387, 31] on div "Plans & Billing" at bounding box center [395, 32] width 36 height 9
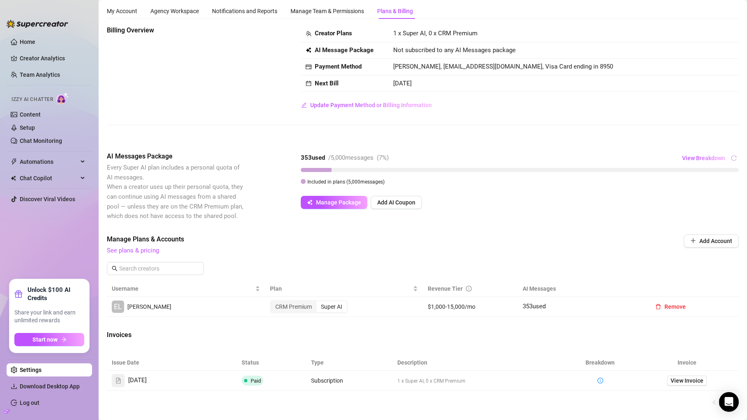
scroll to position [25, 0]
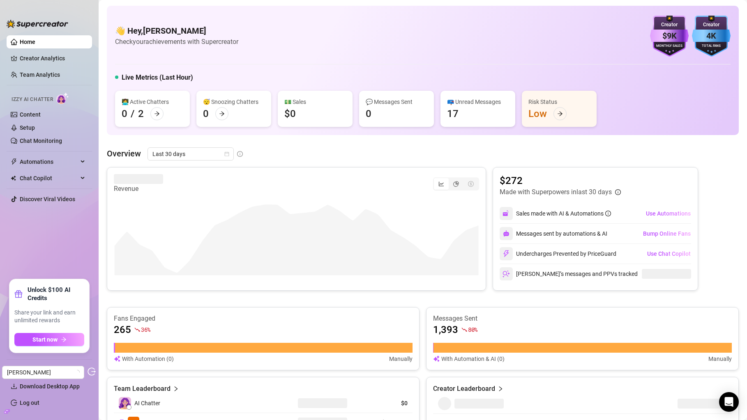
click at [6, 413] on icon "build" at bounding box center [7, 412] width 6 height 4
click at [33, 372] on link "Settings" at bounding box center [31, 370] width 22 height 7
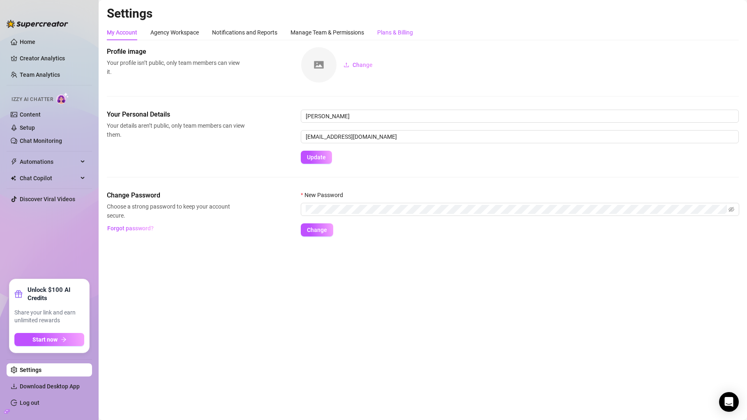
click at [394, 35] on div "Plans & Billing" at bounding box center [395, 32] width 36 height 9
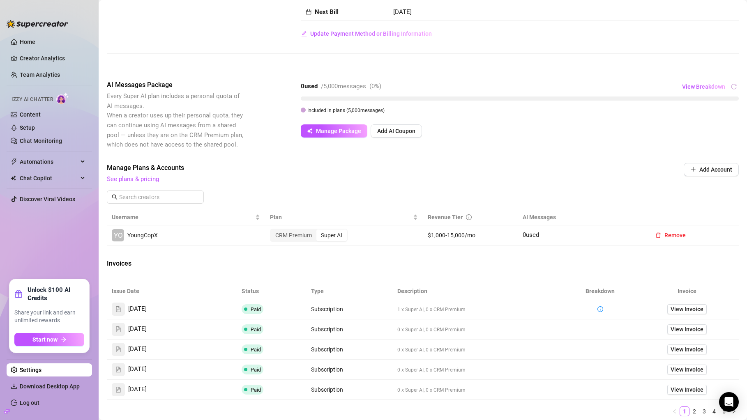
scroll to position [81, 0]
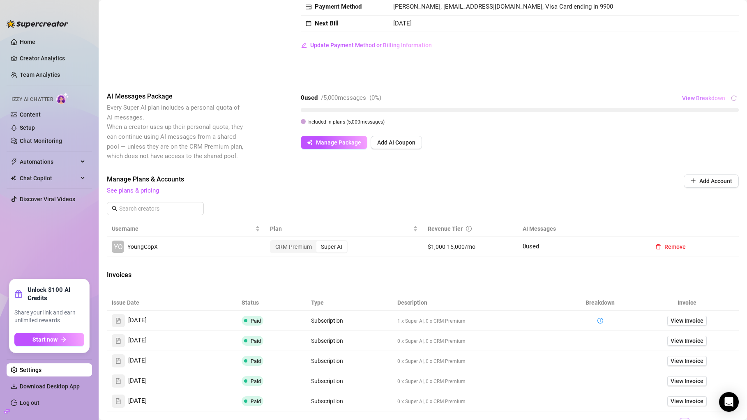
click at [709, 100] on span "View Breakdown" at bounding box center [703, 98] width 43 height 7
click at [616, 68] on div "Billing Overview Creator Plans 1 x Super AI, 0 x CRM Premium AI Message Package…" at bounding box center [423, 21] width 632 height 113
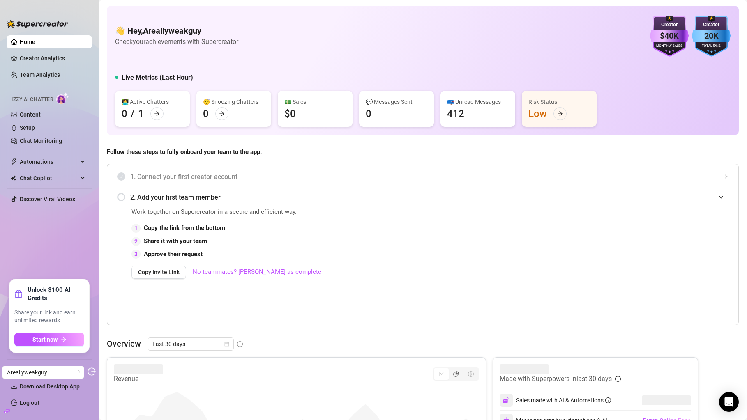
click at [5, 409] on icon "build" at bounding box center [7, 412] width 6 height 6
click at [42, 373] on link "Settings" at bounding box center [31, 370] width 22 height 7
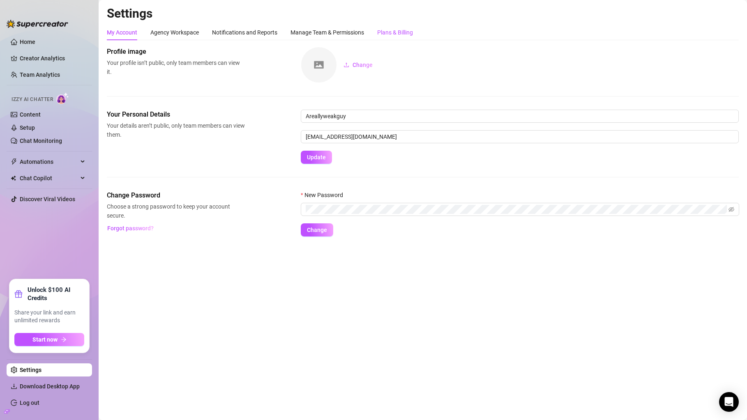
click at [399, 33] on div "Plans & Billing" at bounding box center [395, 32] width 36 height 9
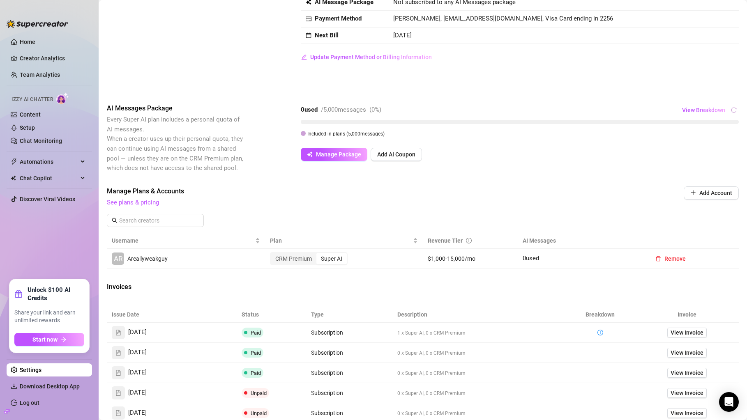
scroll to position [34, 0]
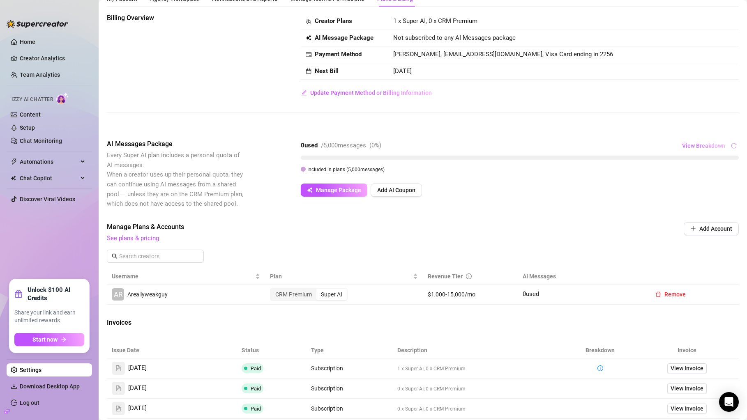
click at [703, 143] on button "View Breakdown" at bounding box center [704, 145] width 44 height 13
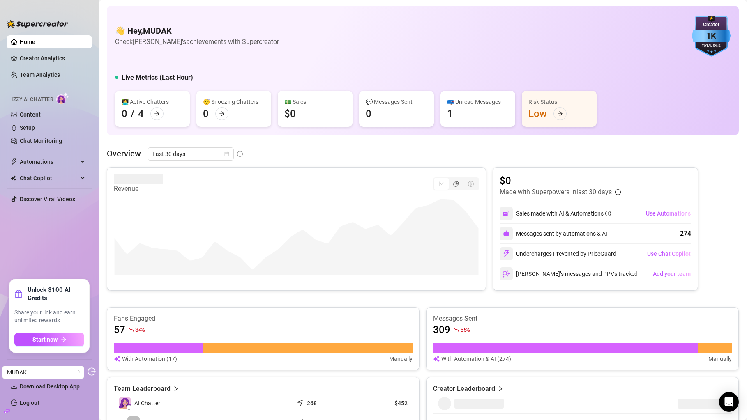
click at [7, 413] on icon "build" at bounding box center [7, 412] width 6 height 4
click at [30, 367] on link "Settings" at bounding box center [31, 370] width 22 height 7
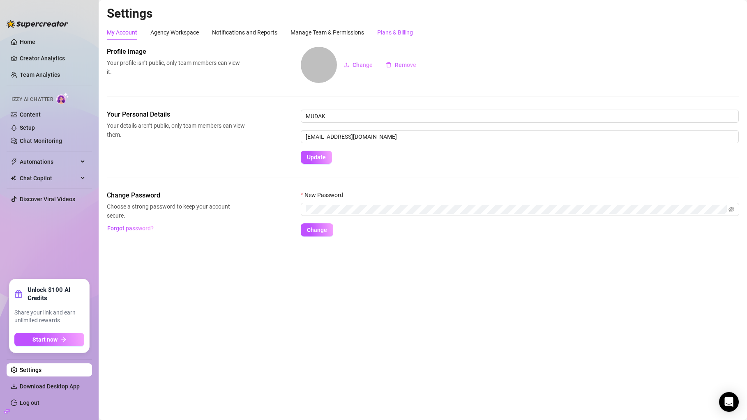
click at [390, 29] on div "Plans & Billing" at bounding box center [395, 32] width 36 height 9
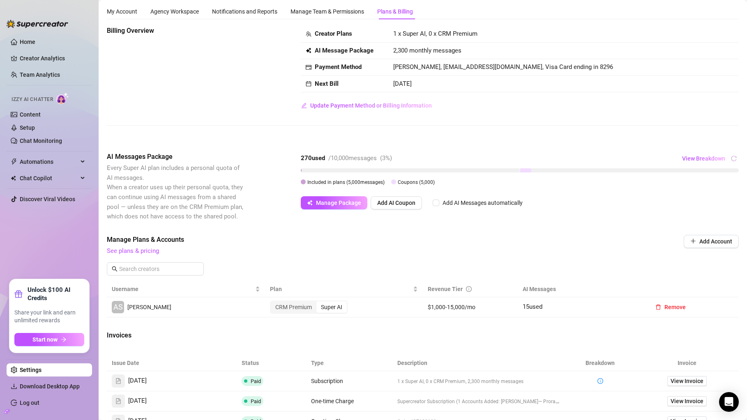
scroll to position [23, 0]
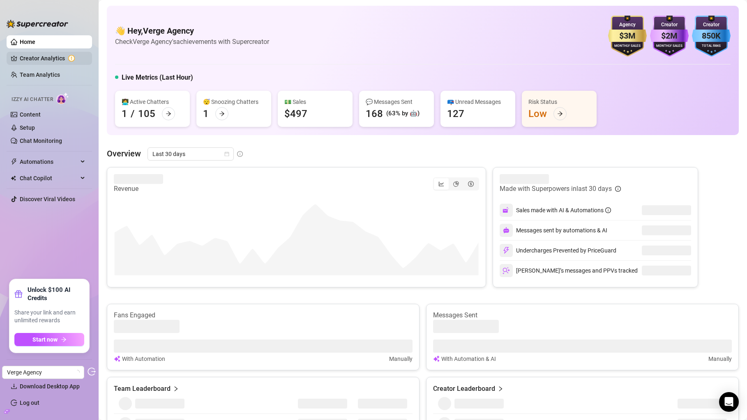
click at [57, 59] on link "Creator Analytics" at bounding box center [53, 58] width 66 height 13
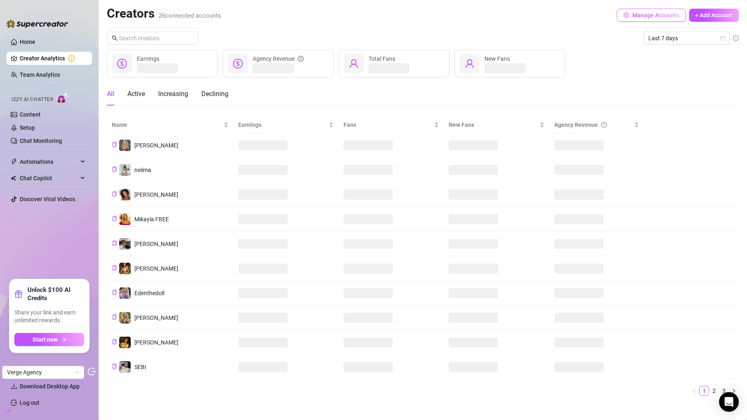
click at [629, 14] on button "Manage Accounts" at bounding box center [651, 15] width 69 height 13
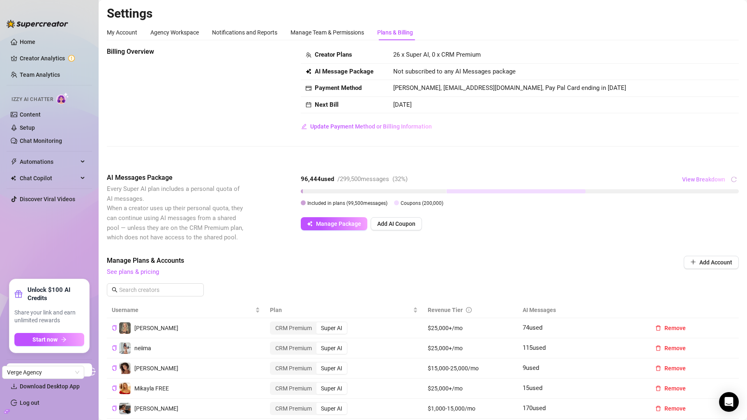
click at [719, 182] on span "View Breakdown" at bounding box center [703, 179] width 43 height 7
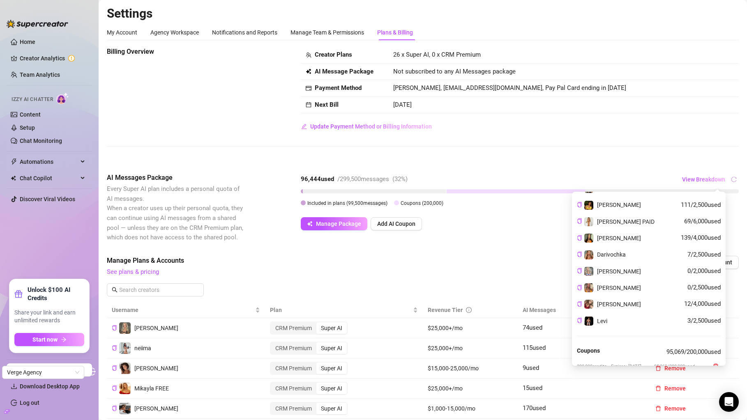
scroll to position [330, 0]
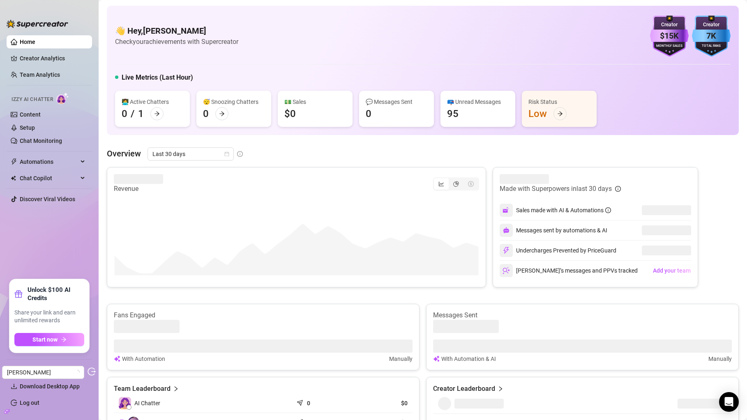
click at [58, 60] on link "Creator Analytics" at bounding box center [53, 58] width 66 height 13
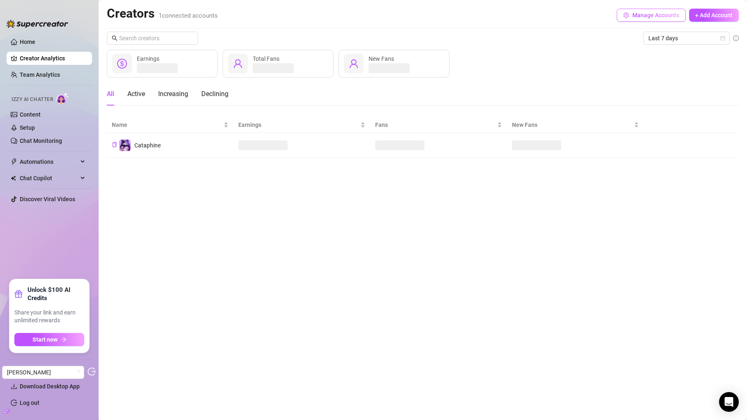
click at [637, 21] on button "Manage Accounts" at bounding box center [651, 15] width 69 height 13
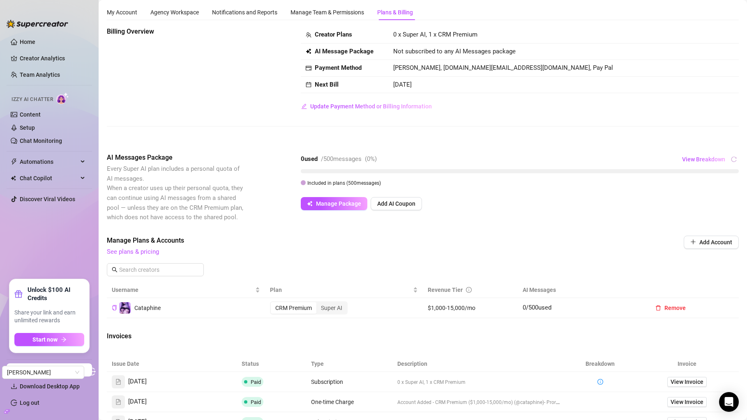
scroll to position [26, 0]
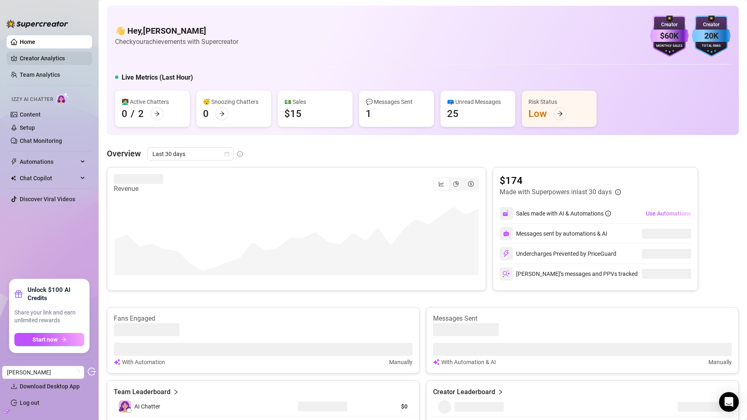
click at [71, 60] on link "Creator Analytics" at bounding box center [53, 58] width 66 height 13
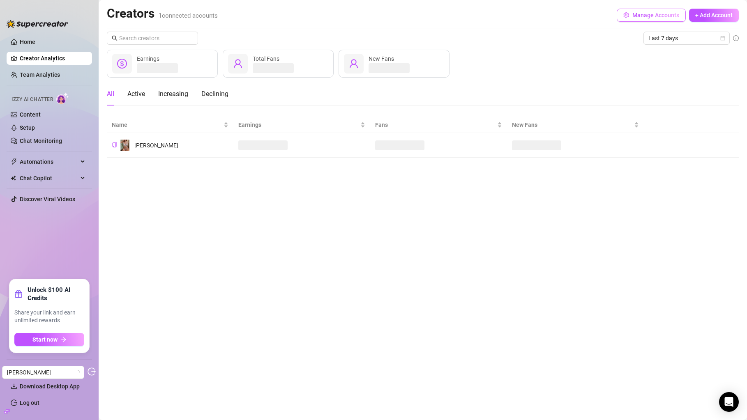
click at [646, 17] on span "Manage Accounts" at bounding box center [655, 15] width 47 height 7
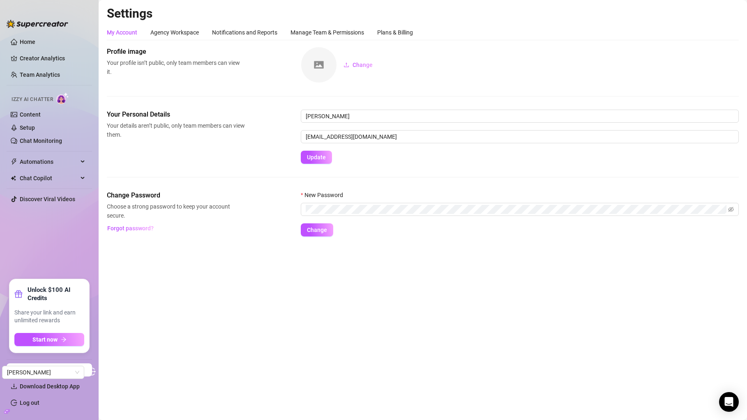
click at [646, 17] on h2 "Settings" at bounding box center [423, 14] width 632 height 16
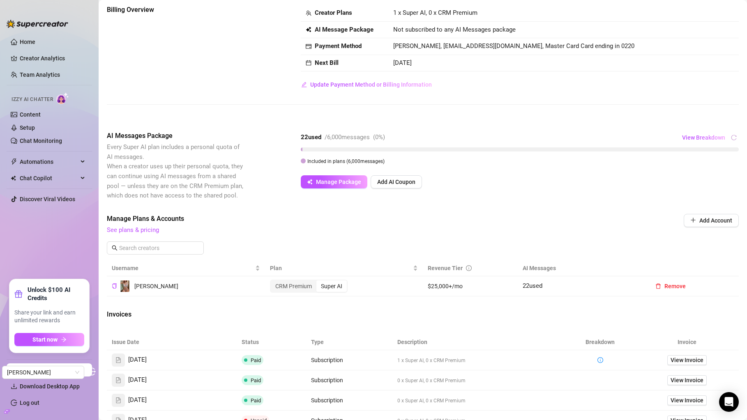
scroll to position [44, 0]
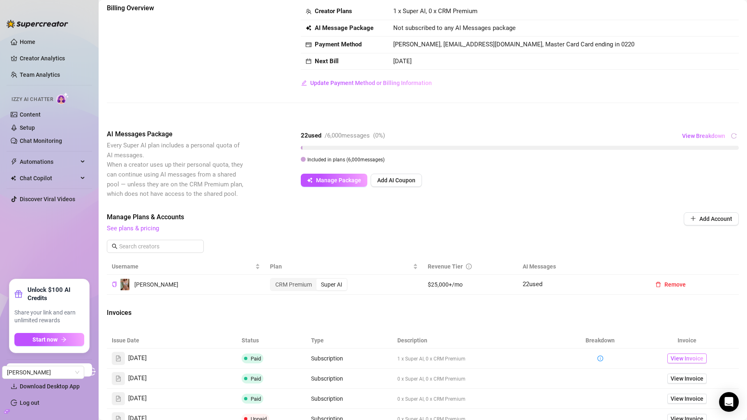
click at [692, 357] on span "View Invoice" at bounding box center [687, 358] width 33 height 9
click at [694, 144] on div "22 used / 6,000 messages ( 0 %) View Breakdown Included in plans ( 6,000 messag…" at bounding box center [520, 146] width 438 height 35
click at [700, 131] on button "View Breakdown" at bounding box center [704, 135] width 44 height 13
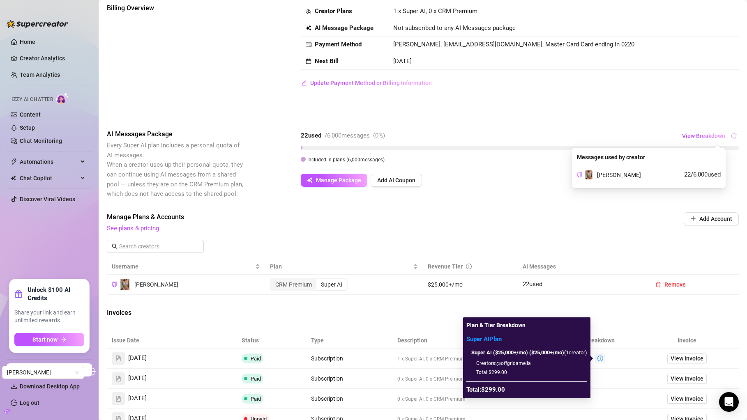
click at [602, 359] on icon "info-circle" at bounding box center [600, 359] width 6 height 6
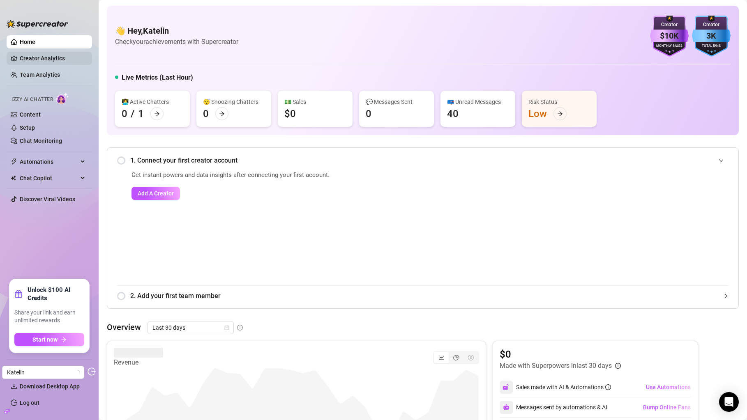
click at [58, 63] on link "Creator Analytics" at bounding box center [53, 58] width 66 height 13
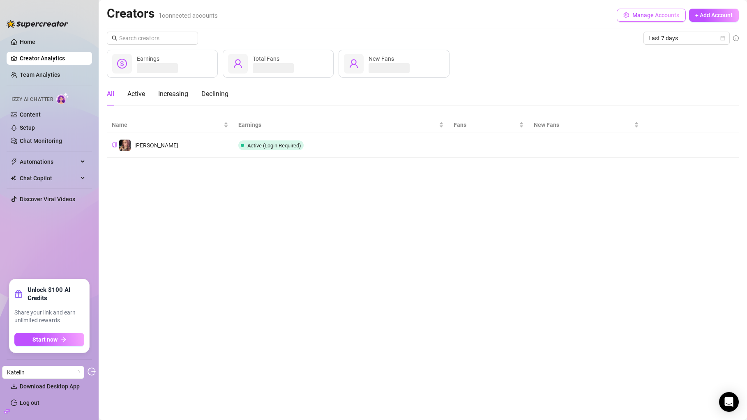
click at [670, 13] on span "Manage Accounts" at bounding box center [655, 15] width 47 height 7
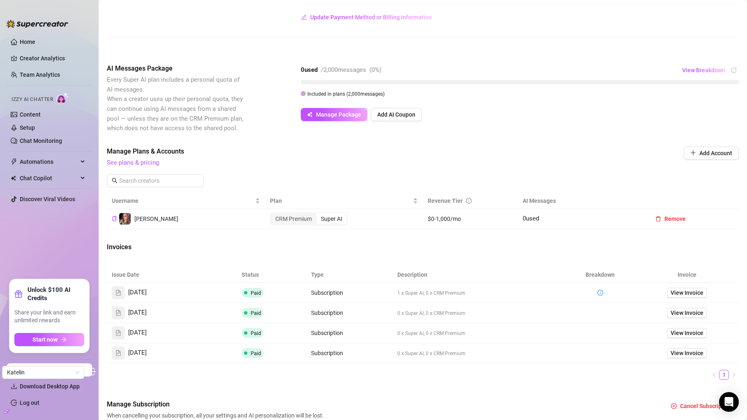
scroll to position [104, 0]
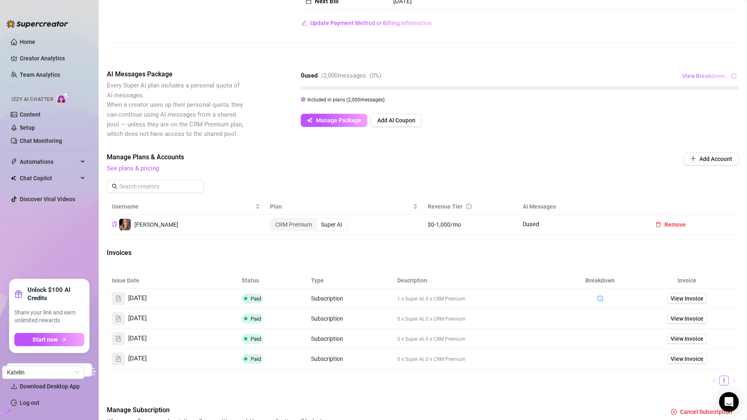
click at [703, 78] on span "View Breakdown" at bounding box center [703, 76] width 43 height 7
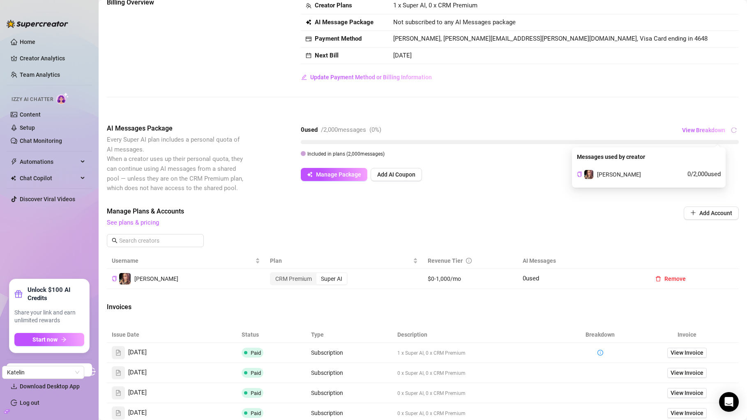
scroll to position [152, 0]
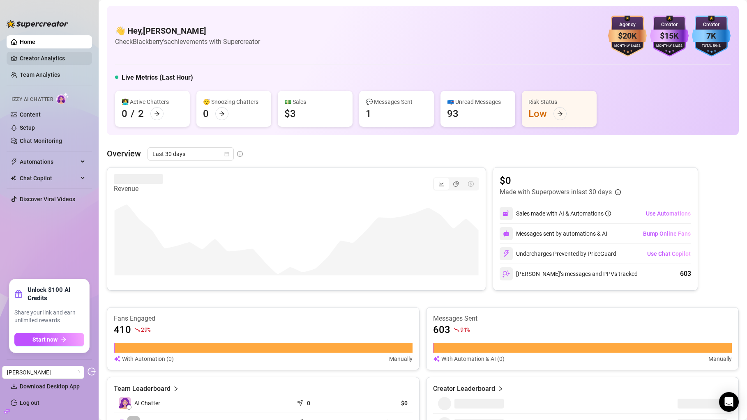
click at [31, 60] on link "Creator Analytics" at bounding box center [53, 58] width 66 height 13
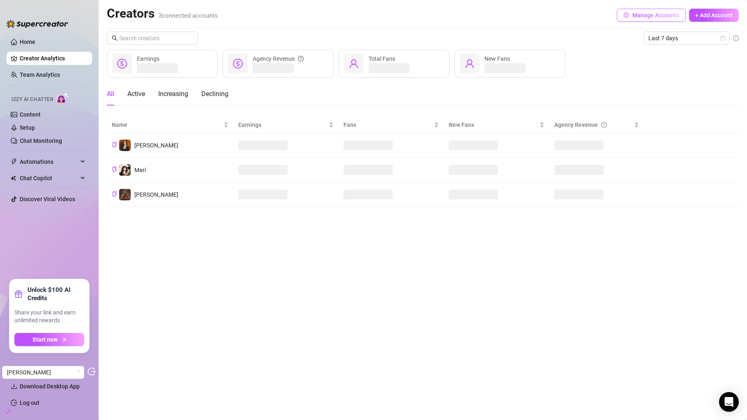
click at [655, 15] on span "Manage Accounts" at bounding box center [655, 15] width 47 height 7
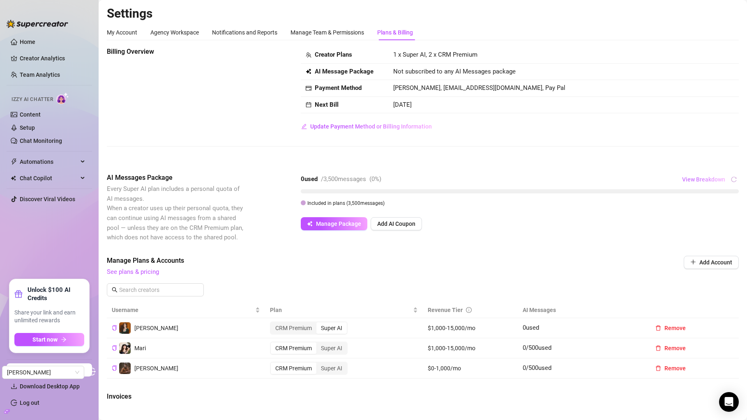
click at [700, 182] on span "View Breakdown" at bounding box center [703, 179] width 43 height 7
click at [540, 251] on div "Billing Overview Creator Plans 1 x Super AI, 2 x CRM Premium AI Message Package…" at bounding box center [423, 323] width 632 height 552
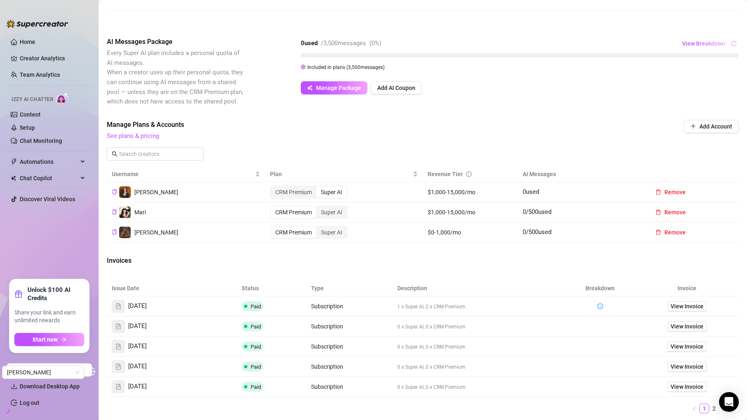
scroll to position [137, 0]
click at [704, 42] on span "View Breakdown" at bounding box center [703, 42] width 43 height 7
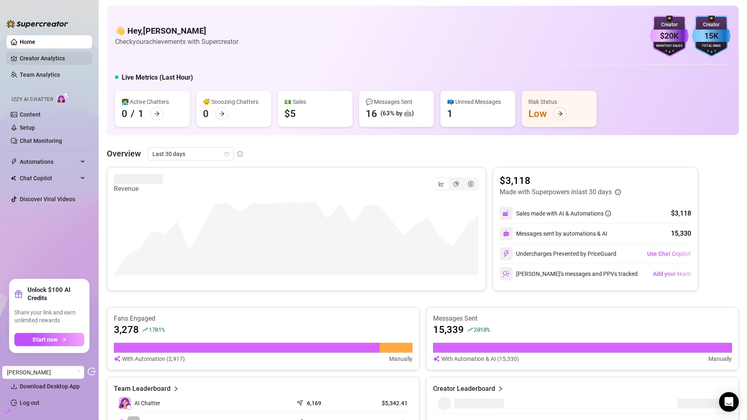
click at [44, 62] on link "Creator Analytics" at bounding box center [53, 58] width 66 height 13
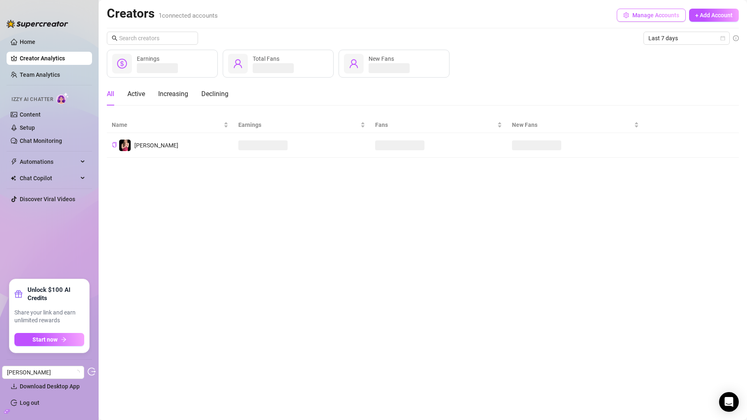
click at [657, 19] on button "Manage Accounts" at bounding box center [651, 15] width 69 height 13
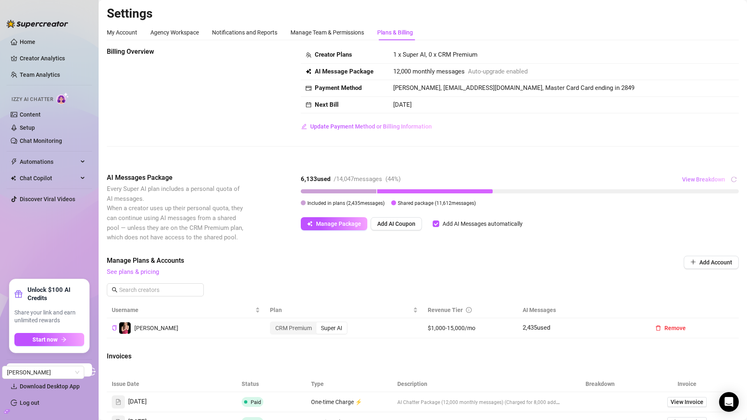
click at [723, 182] on span "View Breakdown" at bounding box center [703, 179] width 43 height 7
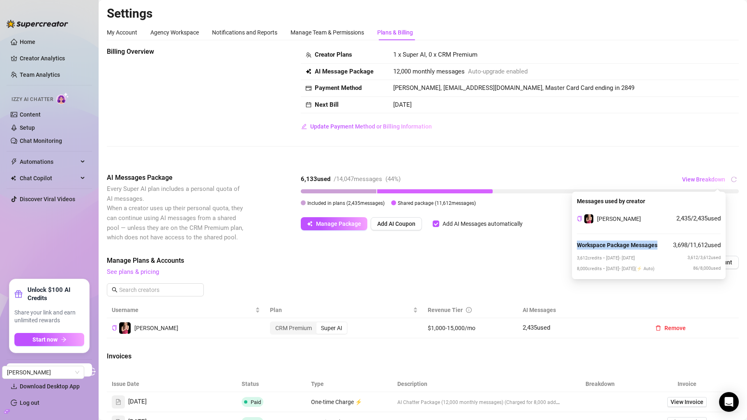
copy strong "Workspace Package Messages"
drag, startPoint x: 662, startPoint y: 242, endPoint x: 575, endPoint y: 242, distance: 87.1
click at [575, 242] on div "Messages used by creator Erin 2,435 / 2,435 used Workspace Package Messages 3,6…" at bounding box center [649, 236] width 154 height 88
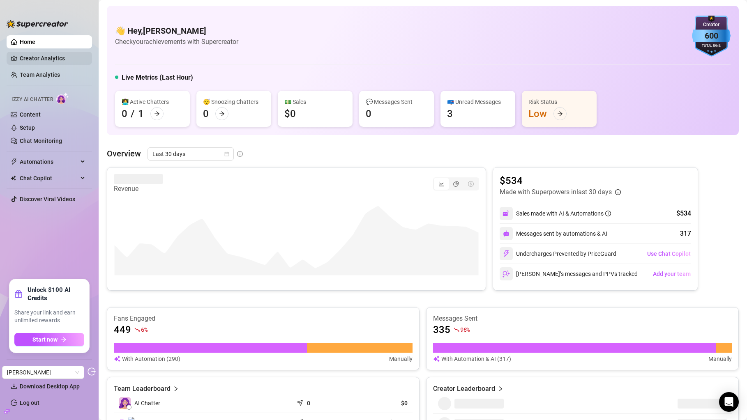
click at [53, 54] on link "Creator Analytics" at bounding box center [53, 58] width 66 height 13
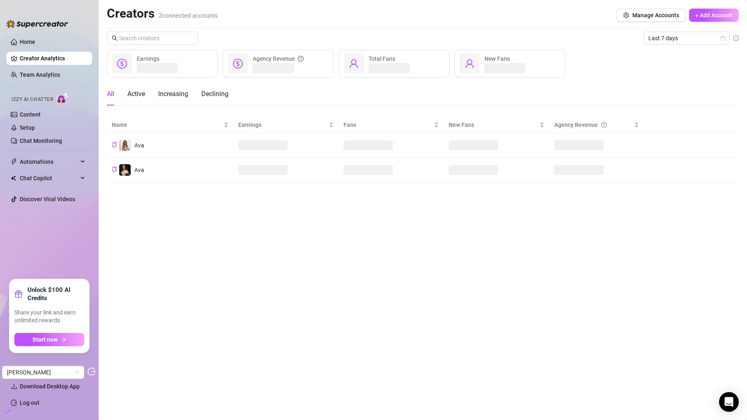
click at [631, 23] on div "Creators 2 connected accounts Manage Accounts + Add Account" at bounding box center [423, 15] width 632 height 19
click at [637, 18] on button "Manage Accounts" at bounding box center [651, 15] width 69 height 13
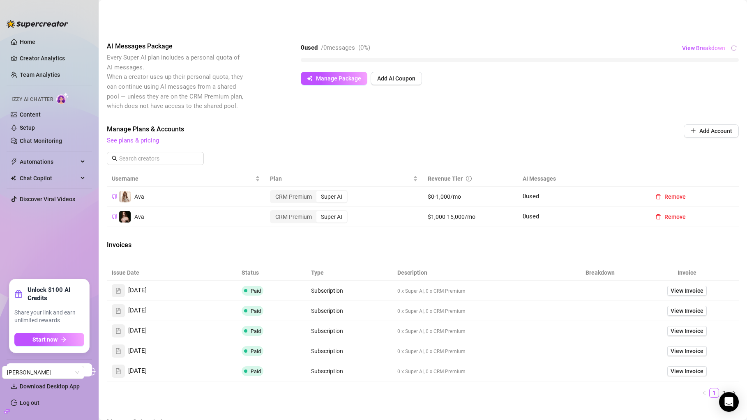
scroll to position [119, 0]
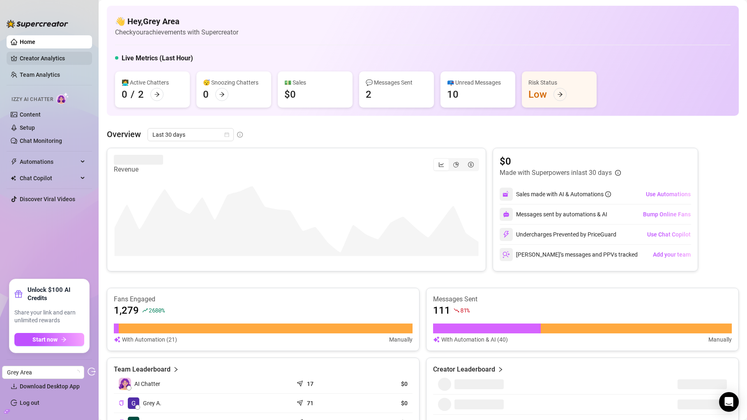
click at [44, 54] on link "Creator Analytics" at bounding box center [53, 58] width 66 height 13
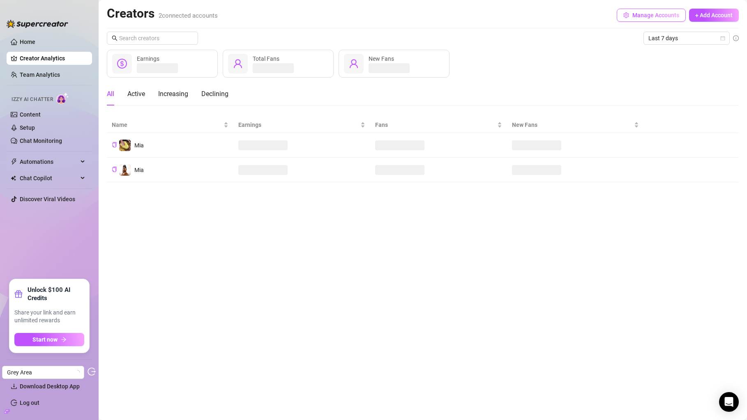
click at [651, 16] on span "Manage Accounts" at bounding box center [655, 15] width 47 height 7
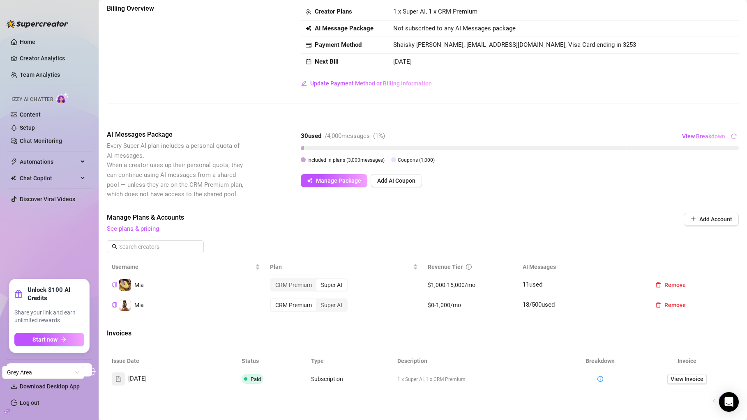
scroll to position [68, 0]
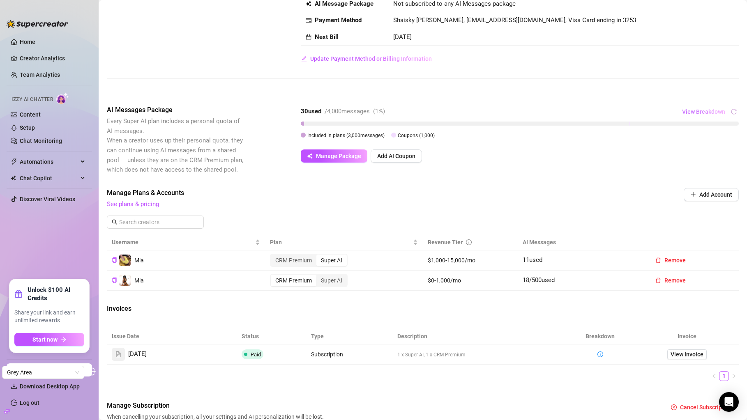
click at [708, 114] on span "View Breakdown" at bounding box center [703, 111] width 43 height 7
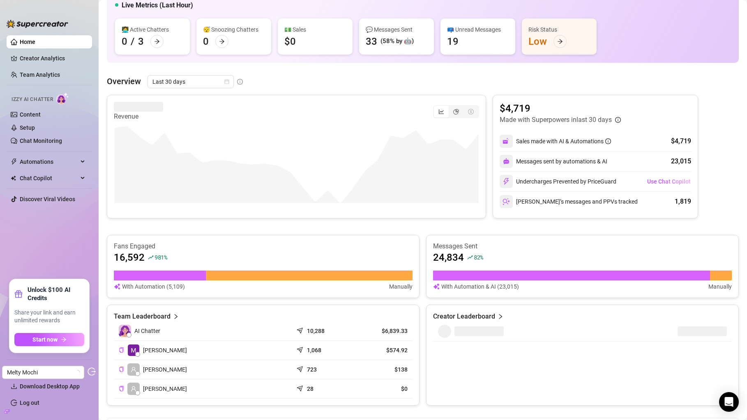
scroll to position [39, 0]
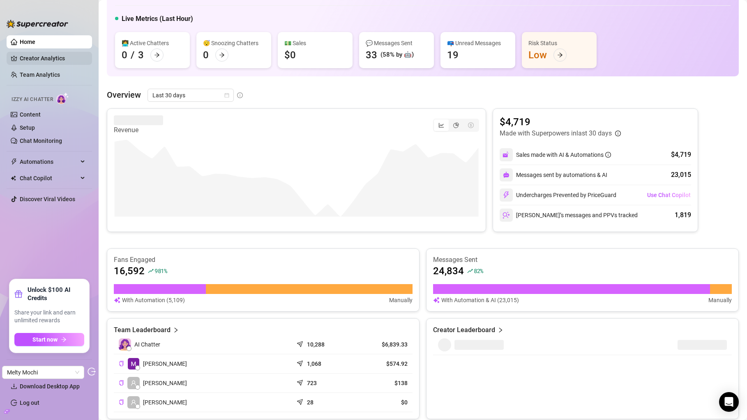
click at [65, 63] on link "Creator Analytics" at bounding box center [53, 58] width 66 height 13
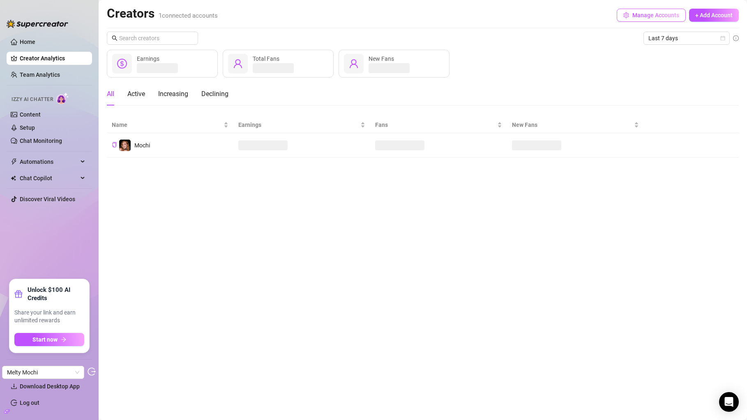
click at [658, 15] on span "Manage Accounts" at bounding box center [655, 15] width 47 height 7
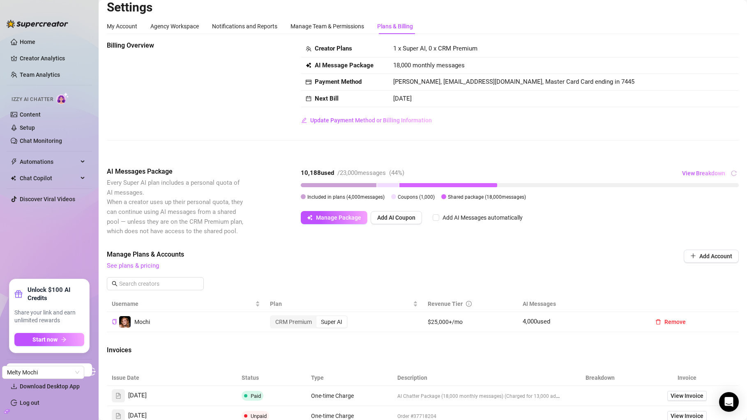
scroll to position [1, 0]
